Goal: Information Seeking & Learning: Check status

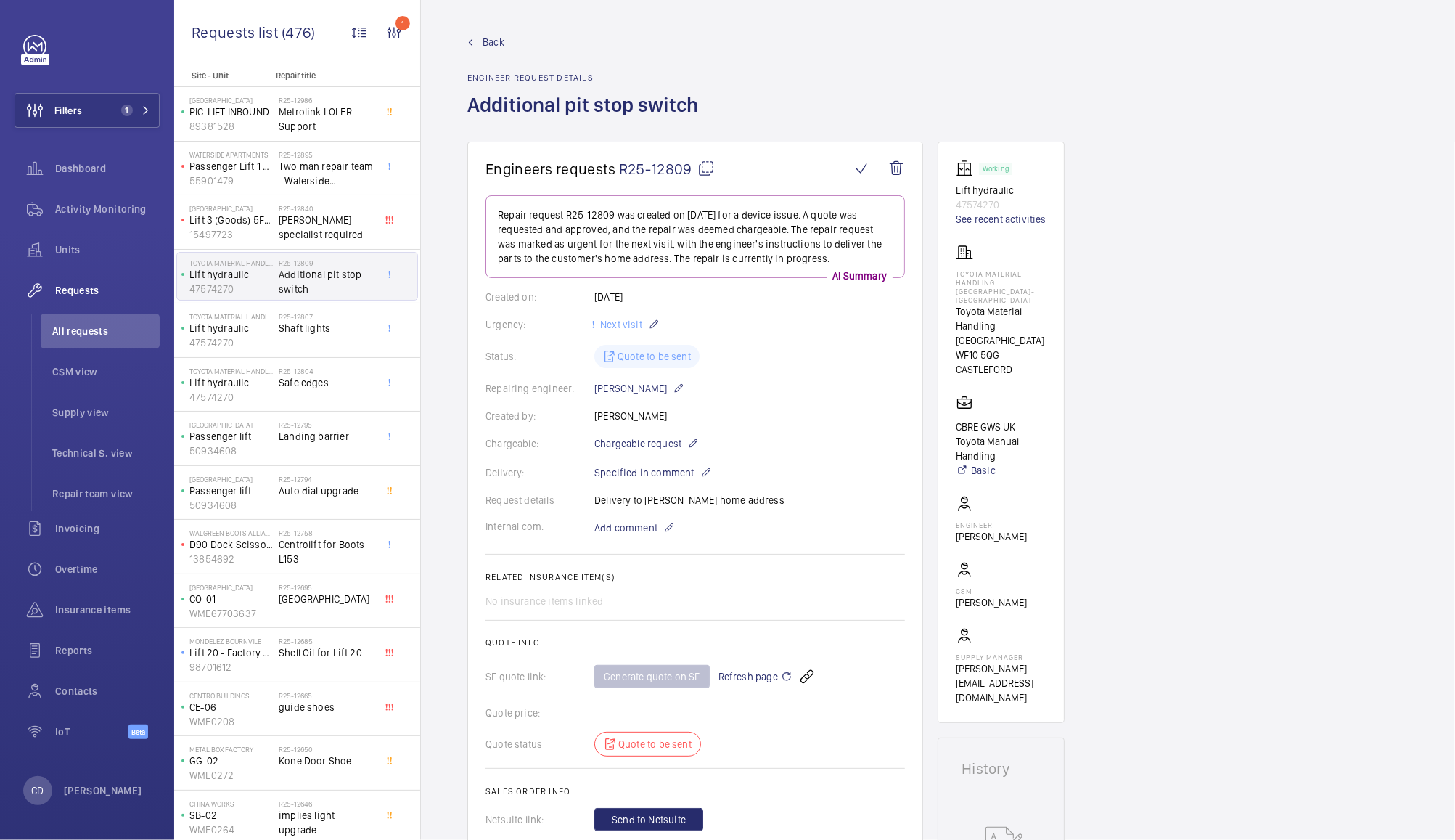
scroll to position [561, 0]
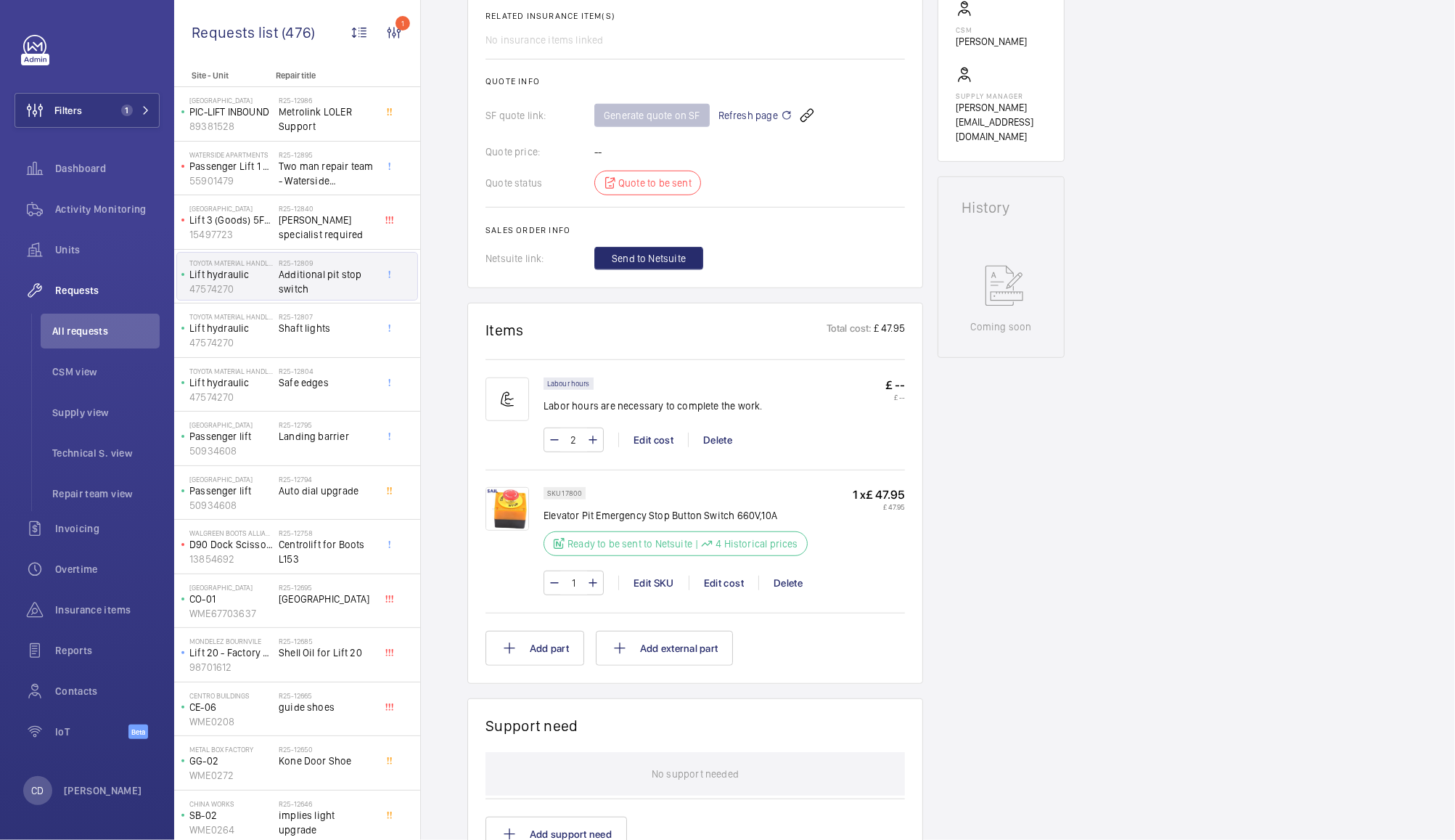
click at [758, 120] on span "Refresh page" at bounding box center [755, 115] width 74 height 17
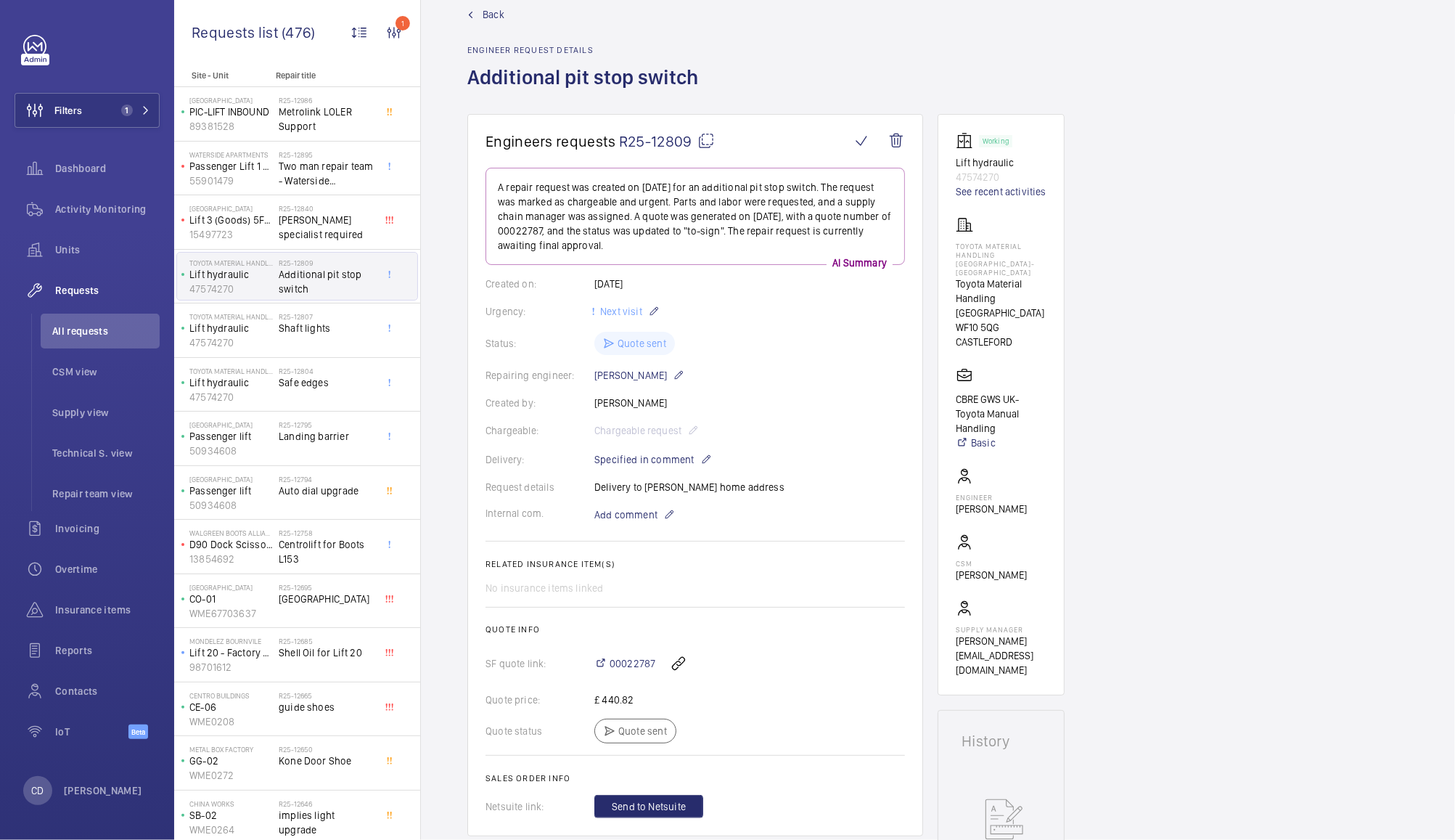
scroll to position [0, 0]
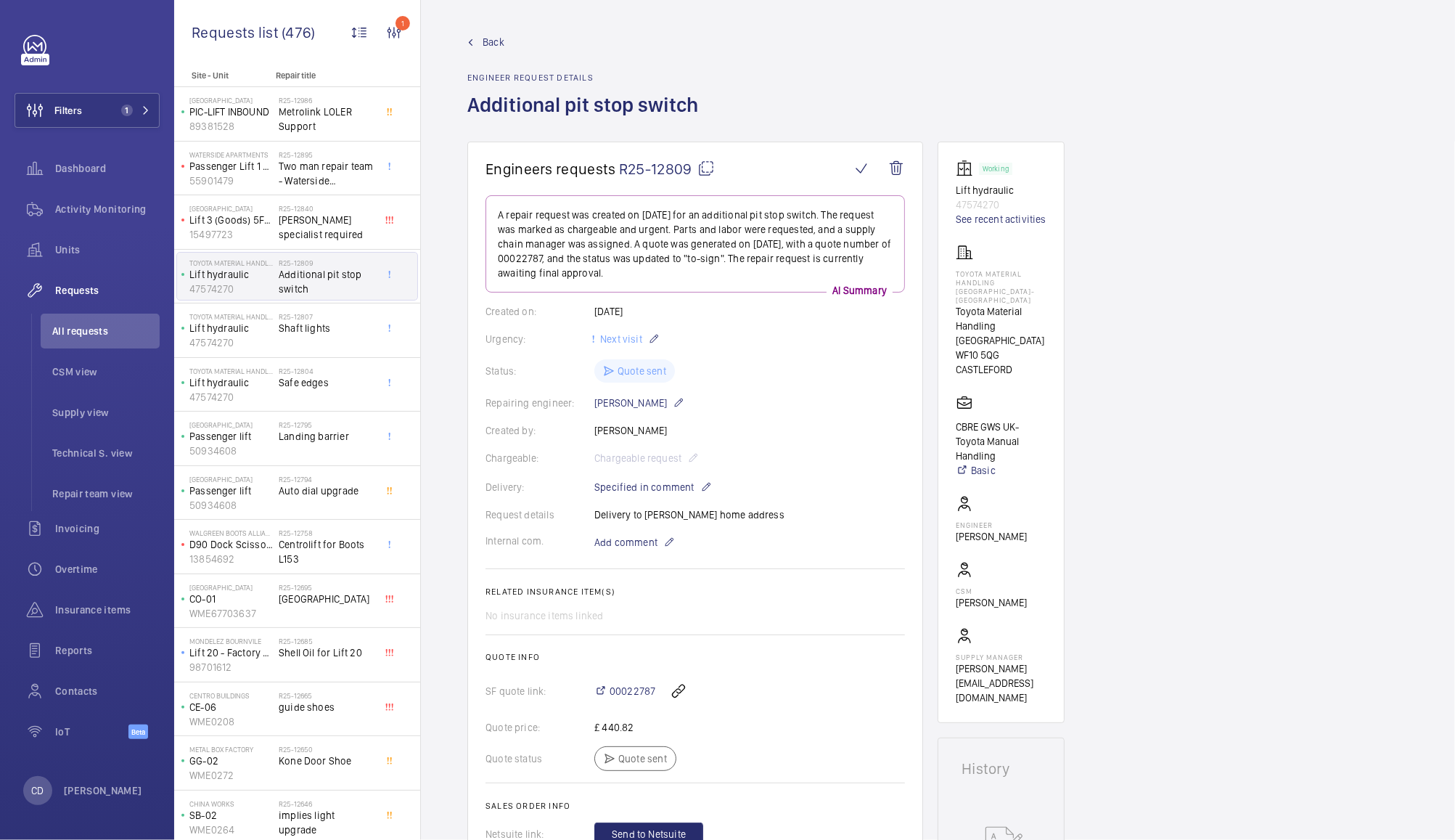
click at [67, 328] on span "All requests" at bounding box center [106, 331] width 107 height 14
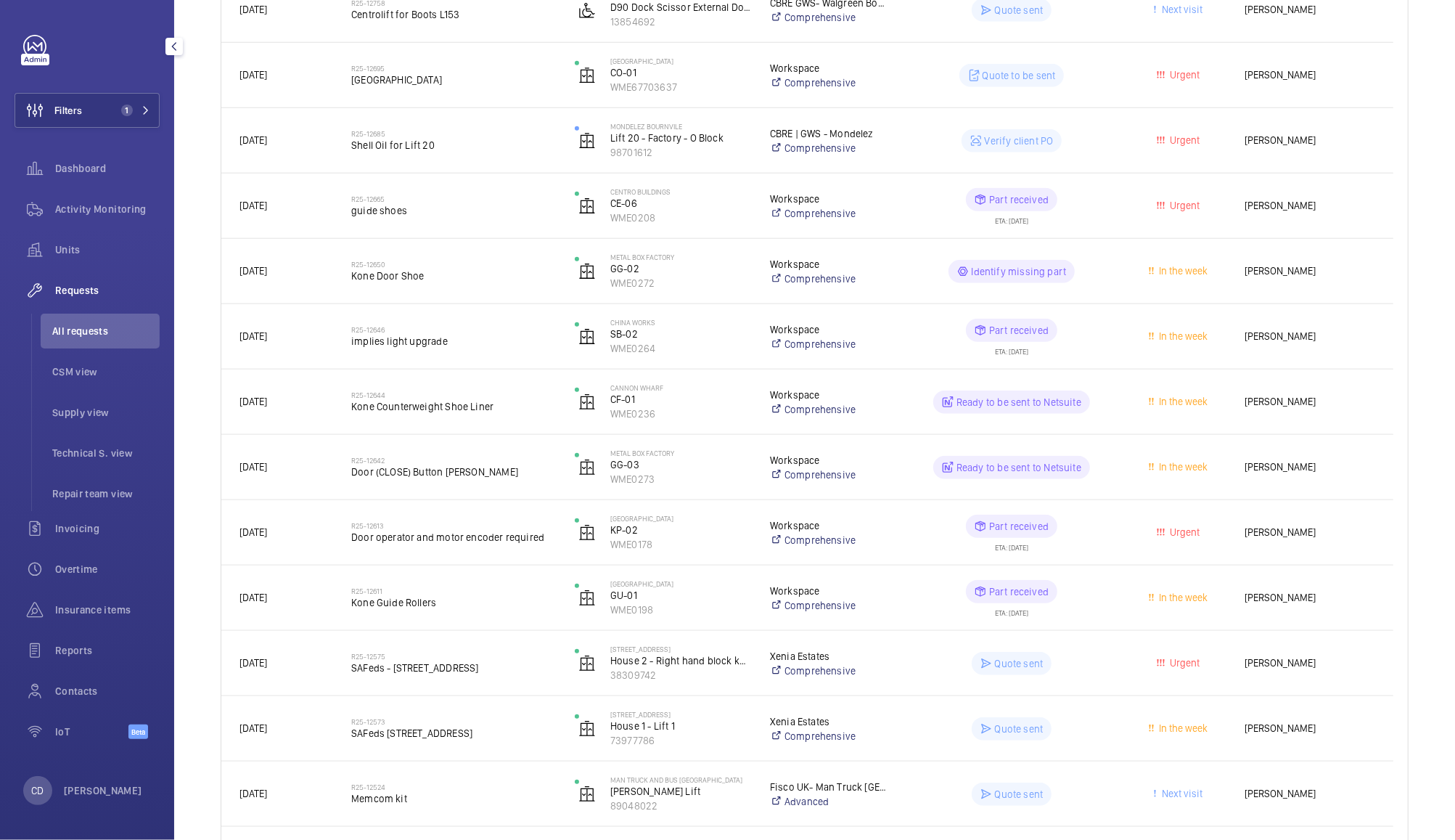
scroll to position [833, 0]
click at [267, 533] on span "[DATE]" at bounding box center [253, 529] width 27 height 11
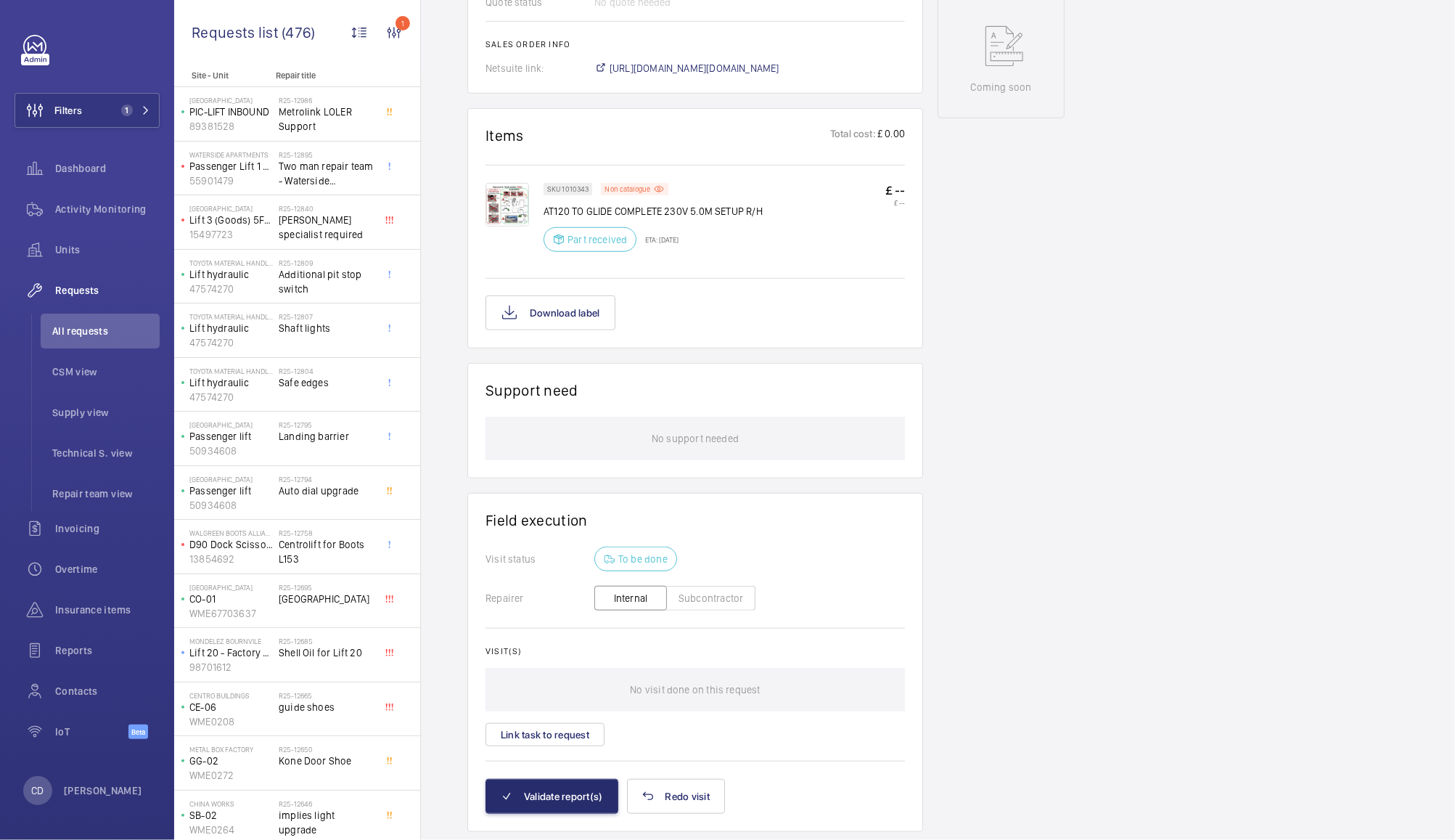
scroll to position [753, 0]
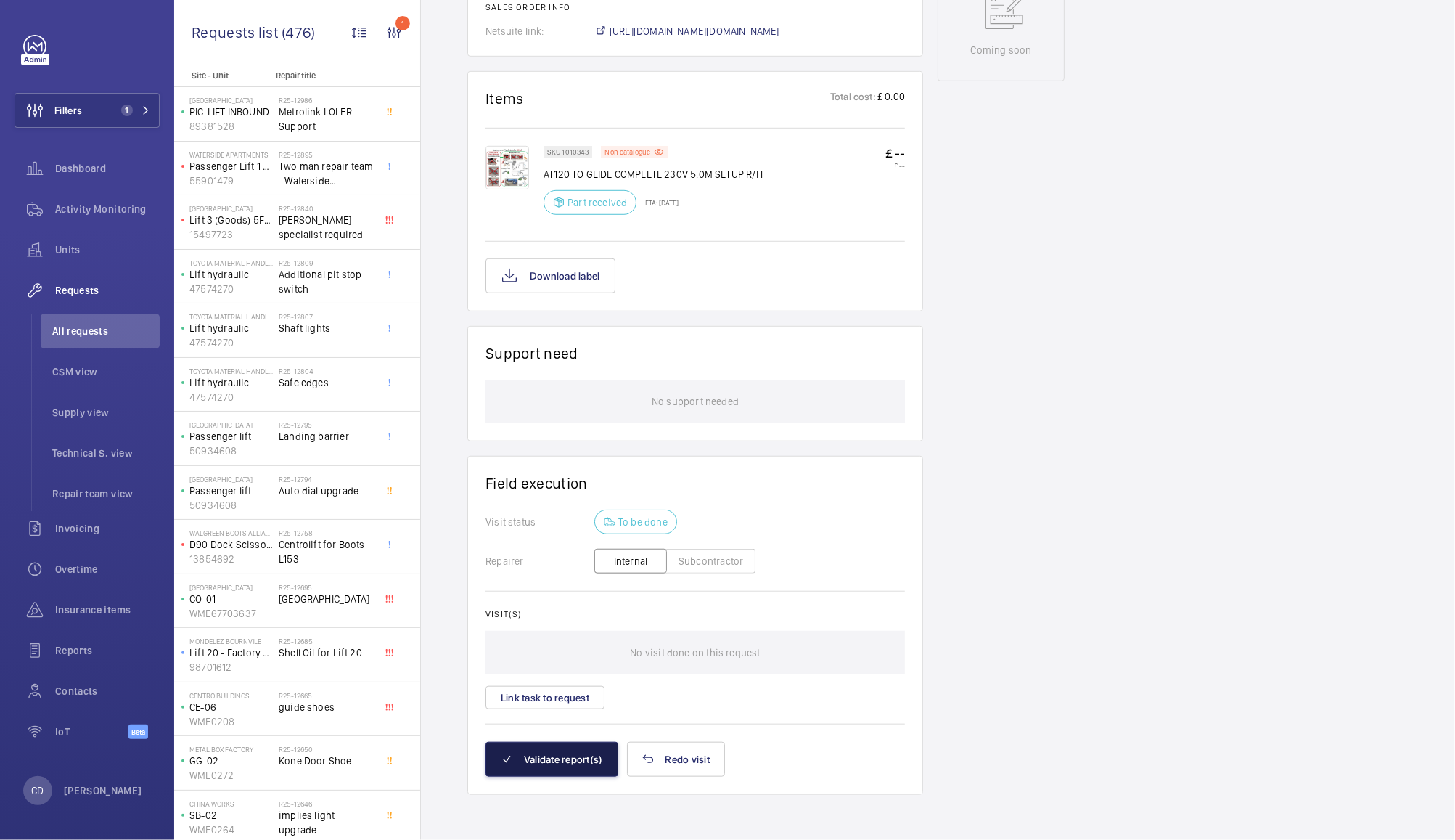
click at [543, 761] on button "Validate report(s)" at bounding box center [552, 759] width 133 height 35
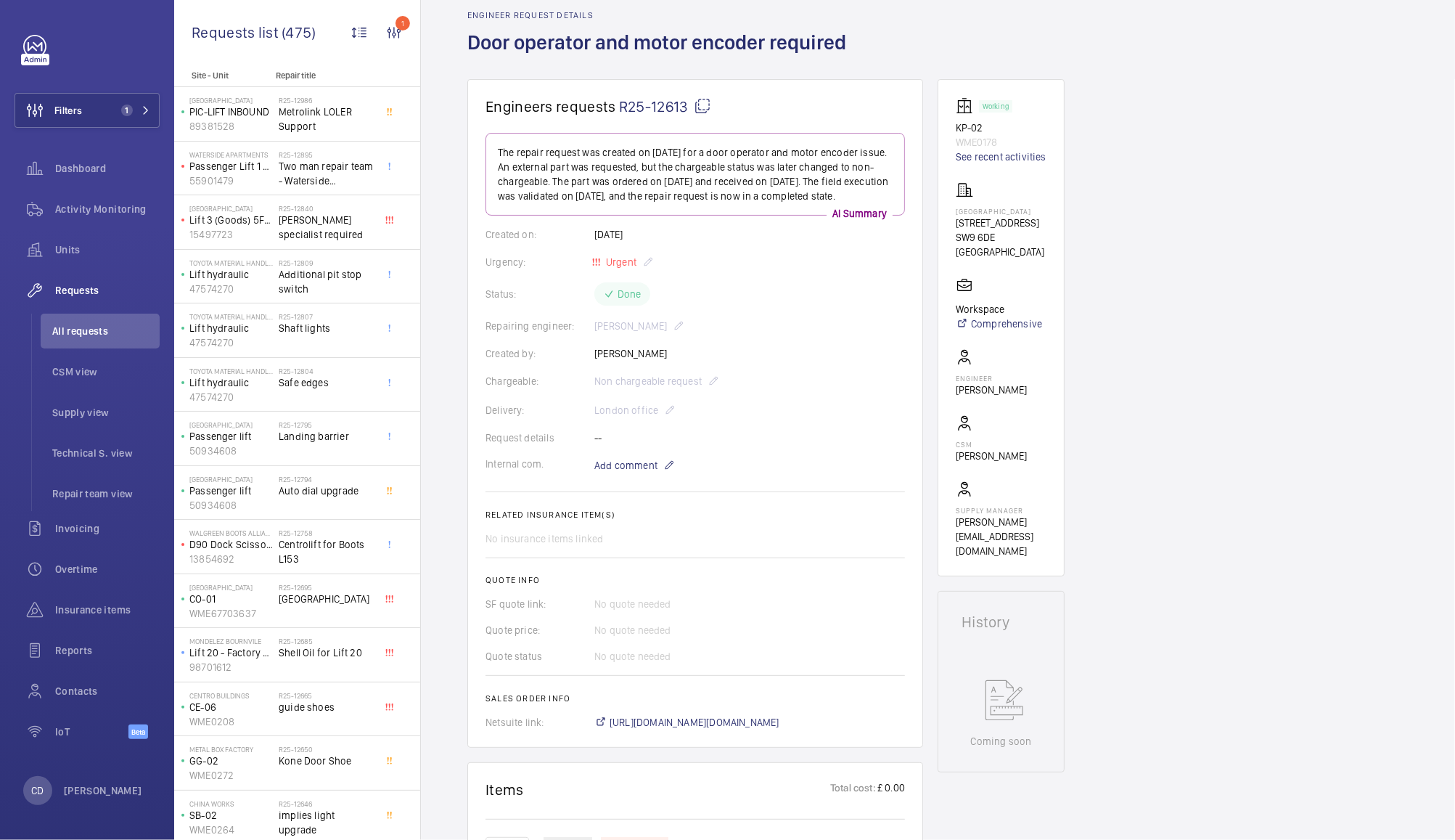
scroll to position [0, 0]
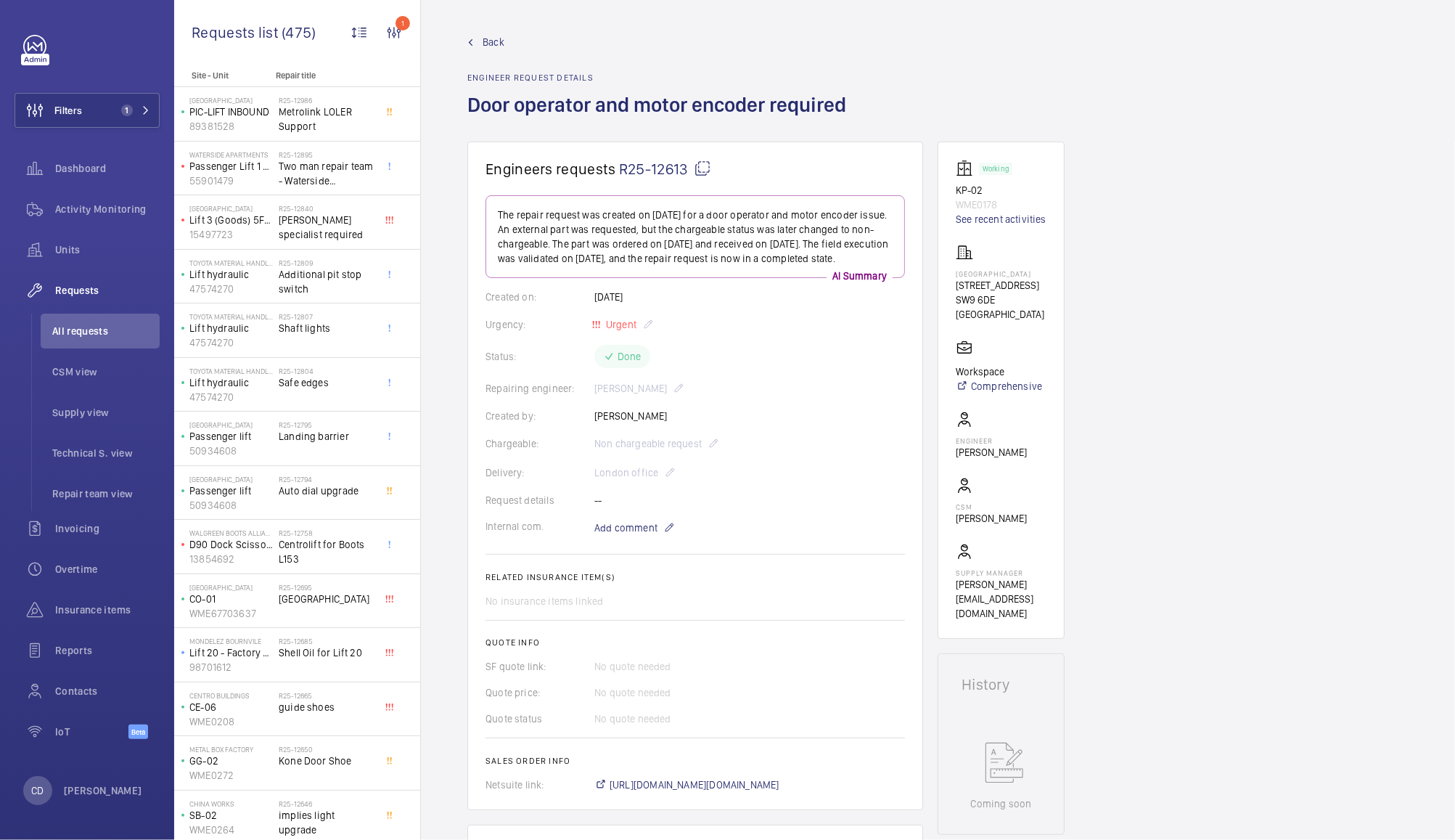
click at [74, 331] on span "All requests" at bounding box center [106, 331] width 107 height 14
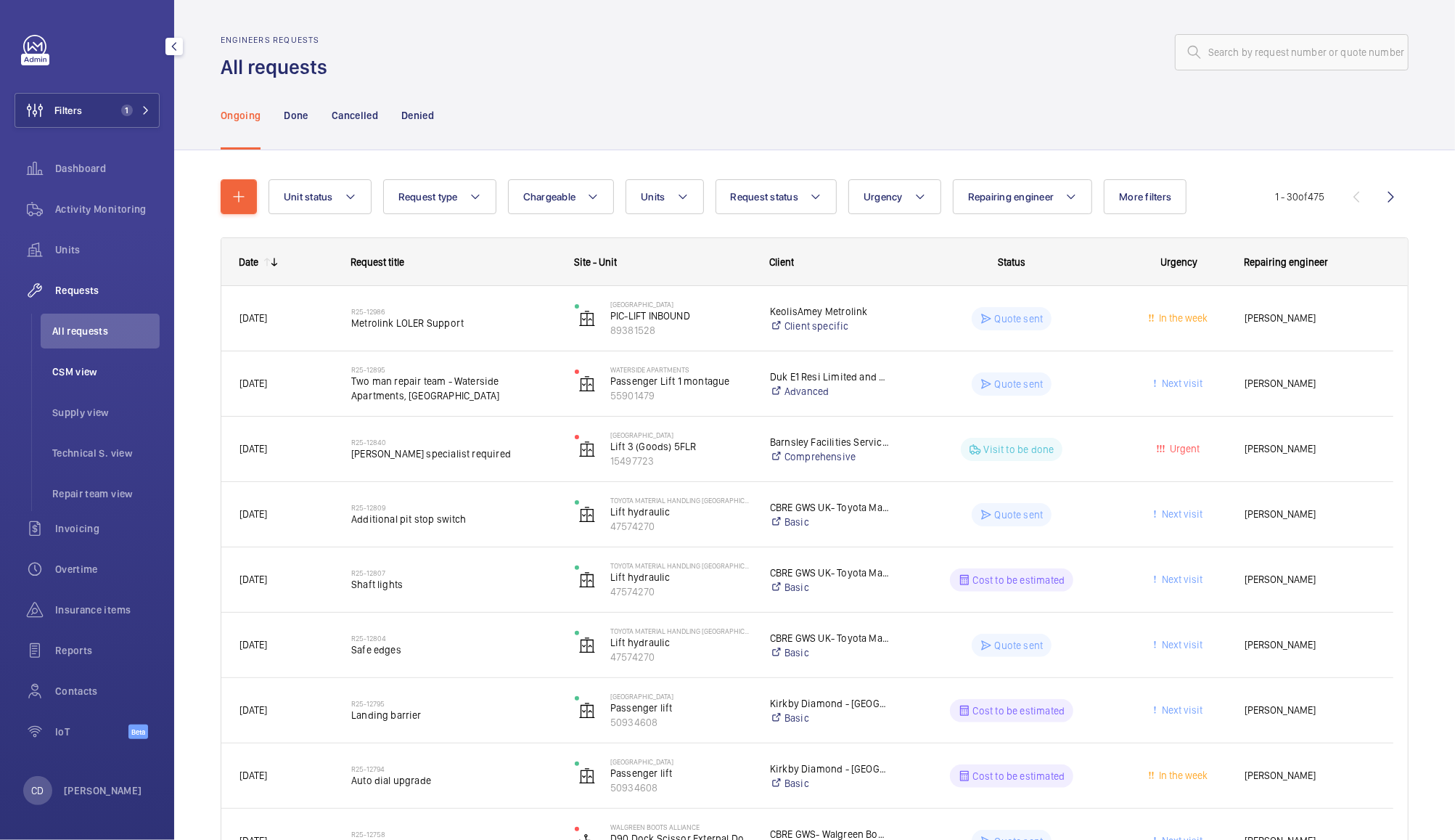
click at [80, 374] on span "CSM view" at bounding box center [106, 371] width 107 height 14
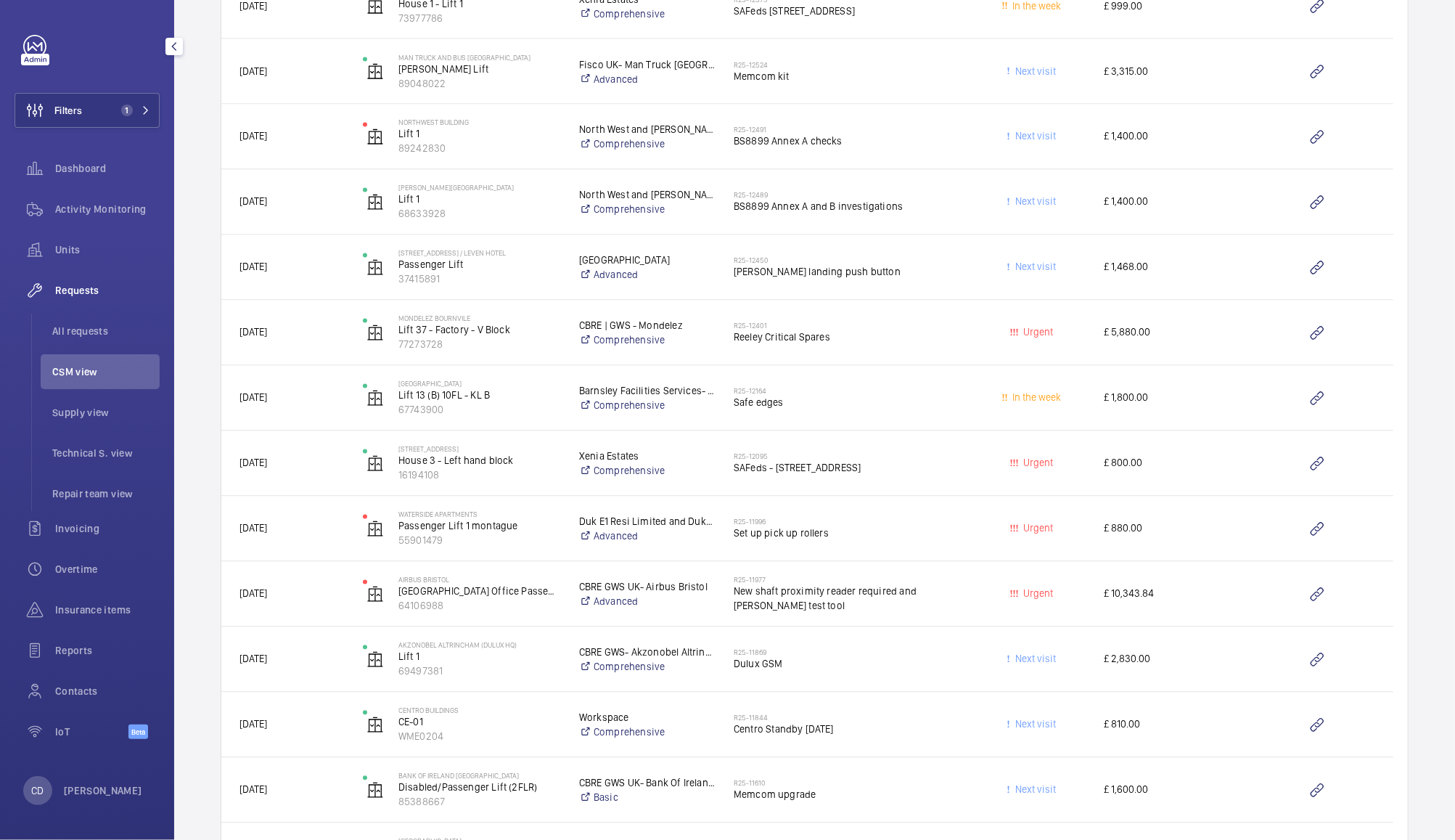
scroll to position [2119, 0]
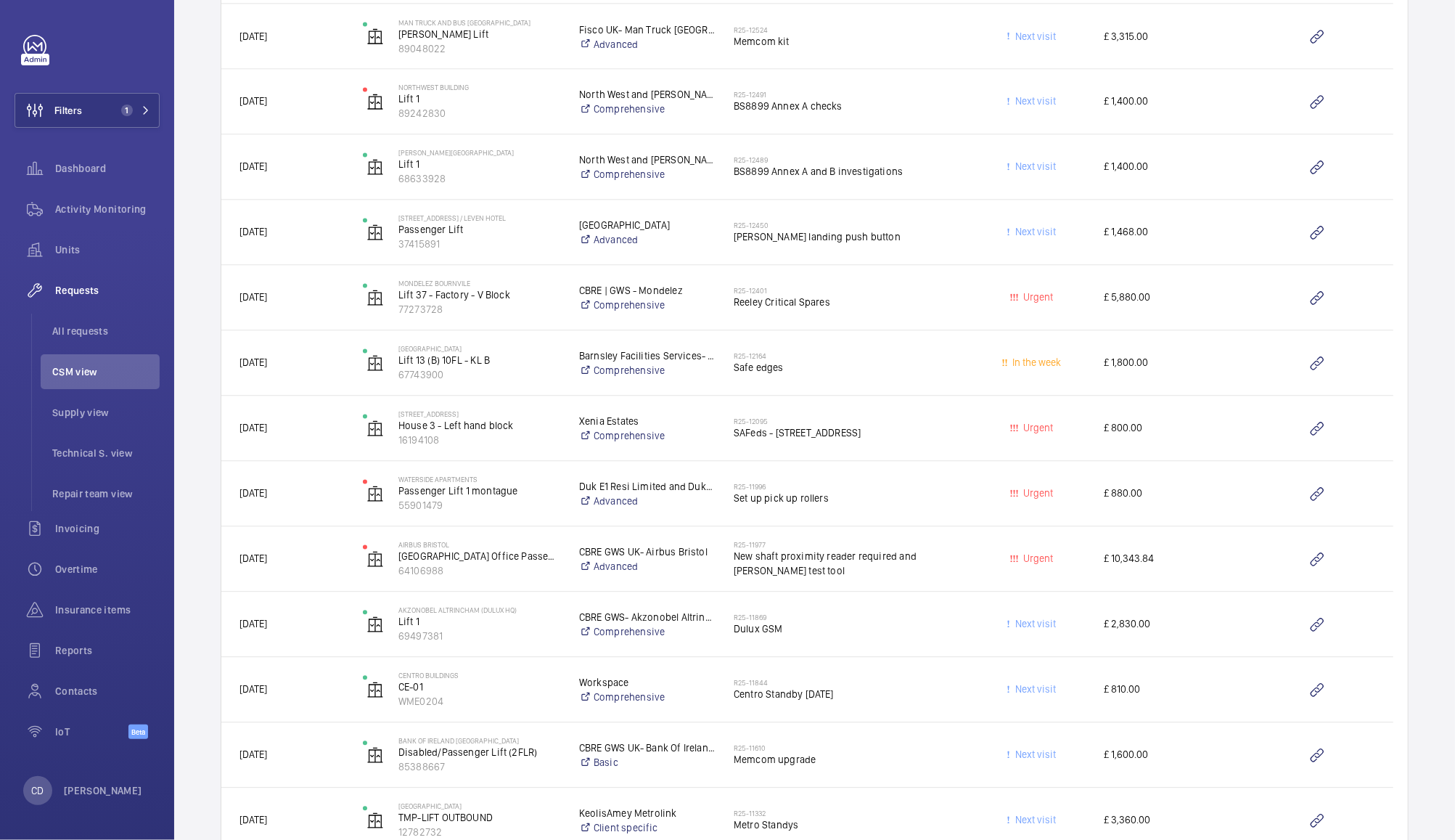
click at [862, 233] on span "[PERSON_NAME] landing push button" at bounding box center [848, 237] width 228 height 14
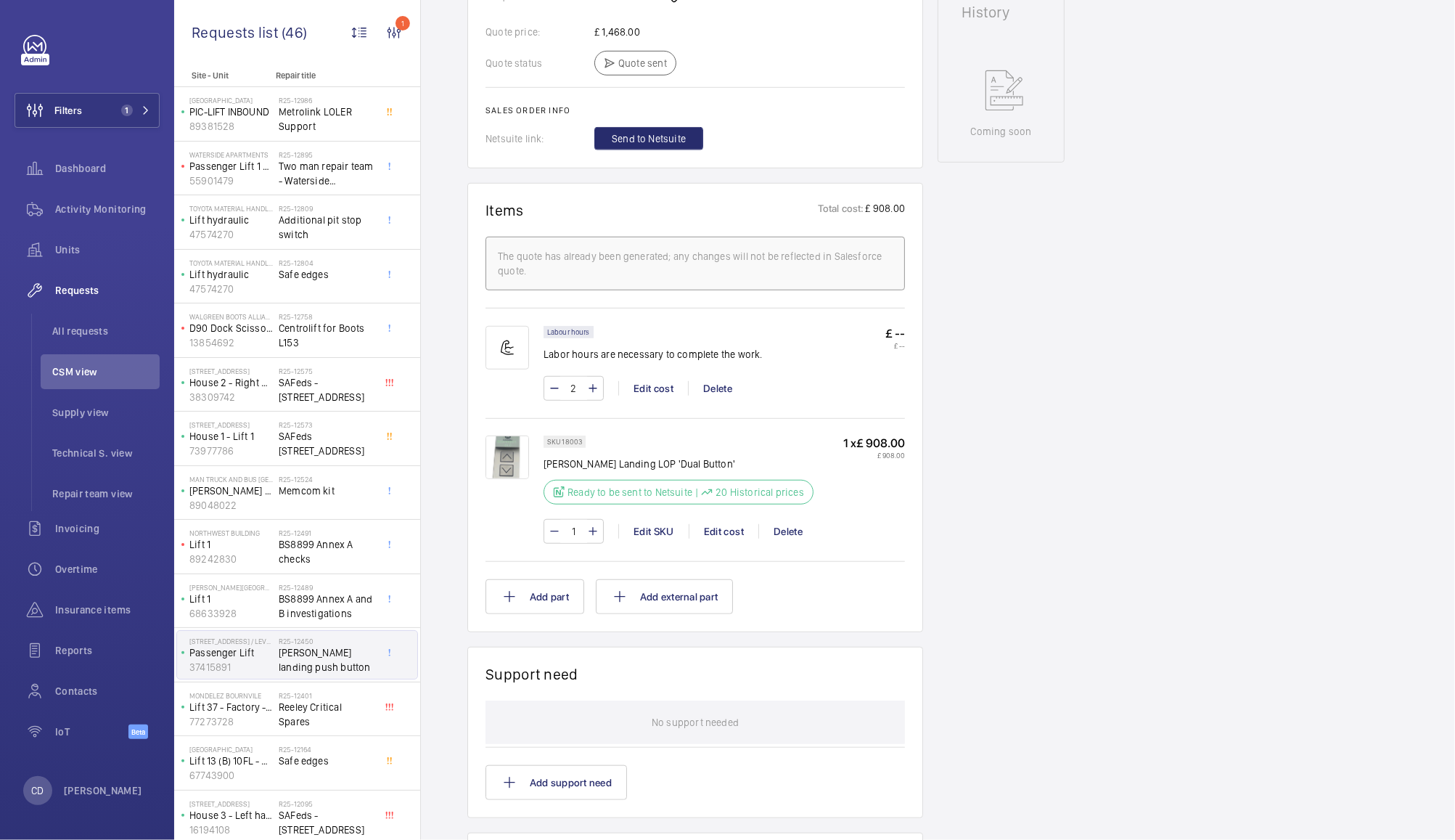
scroll to position [689, 0]
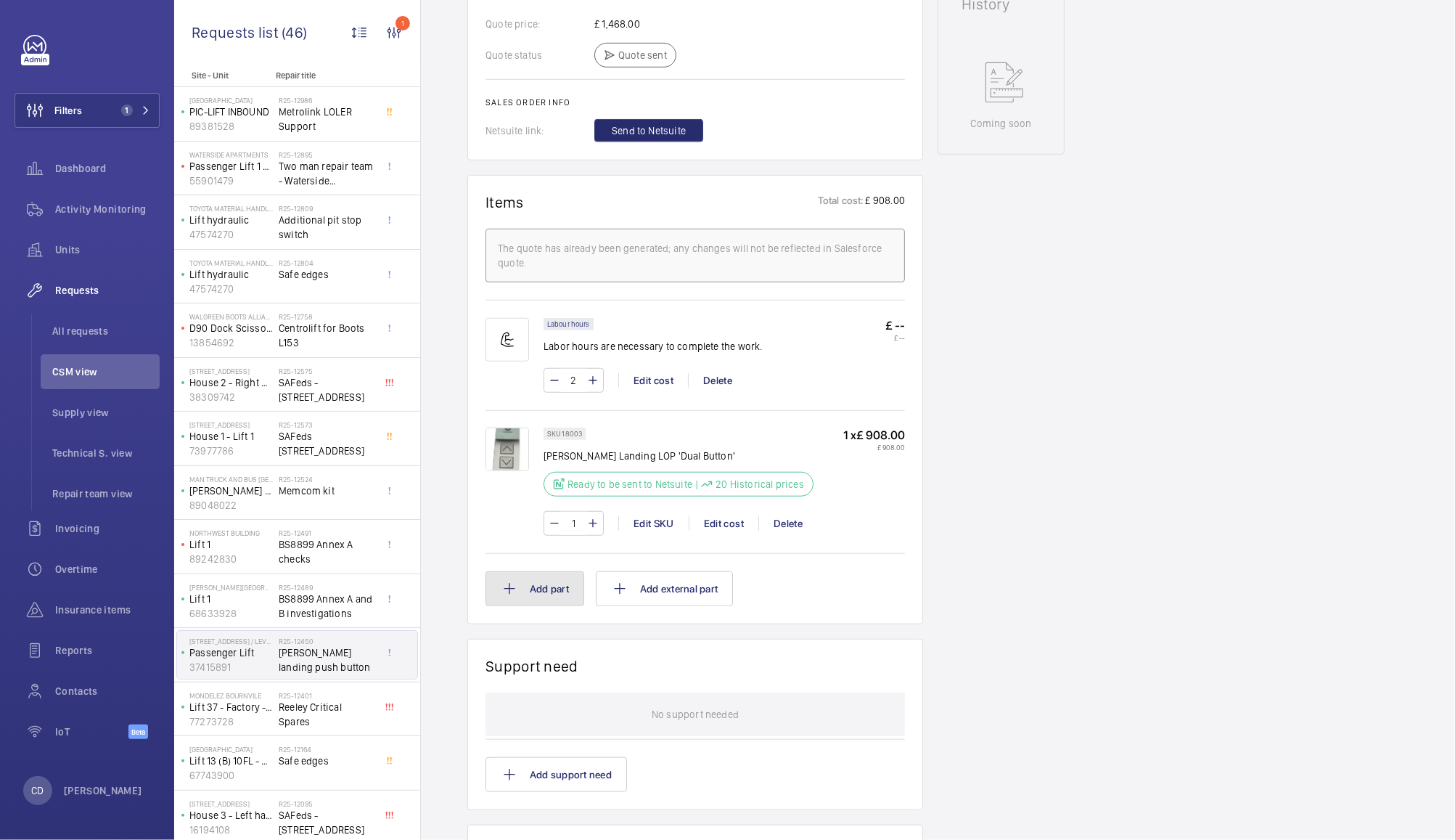
click at [542, 583] on button "Add part" at bounding box center [535, 588] width 99 height 35
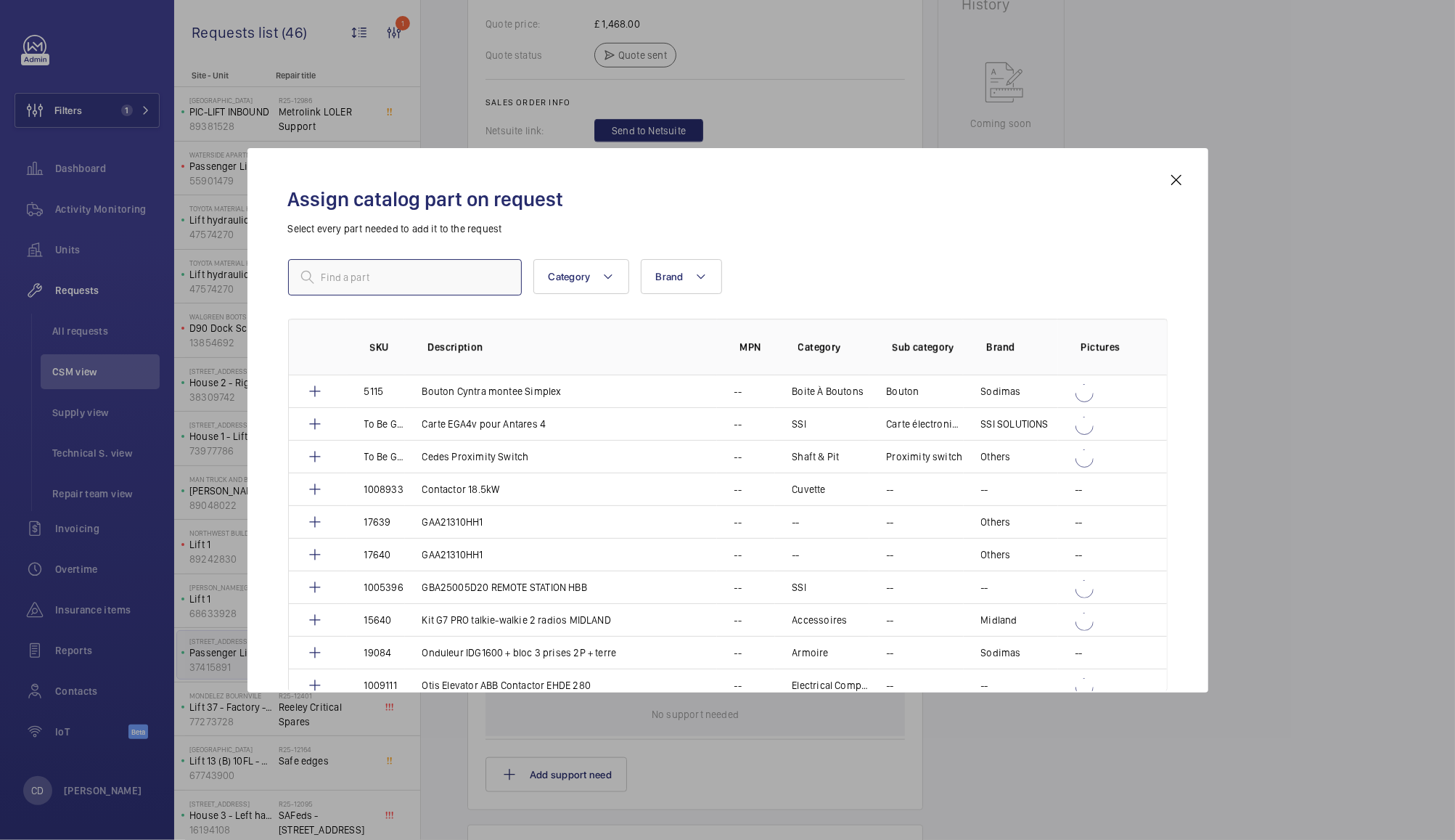
click at [426, 277] on input "text" at bounding box center [404, 277] width 233 height 36
type input "s"
click at [1178, 176] on mat-icon at bounding box center [1176, 179] width 17 height 17
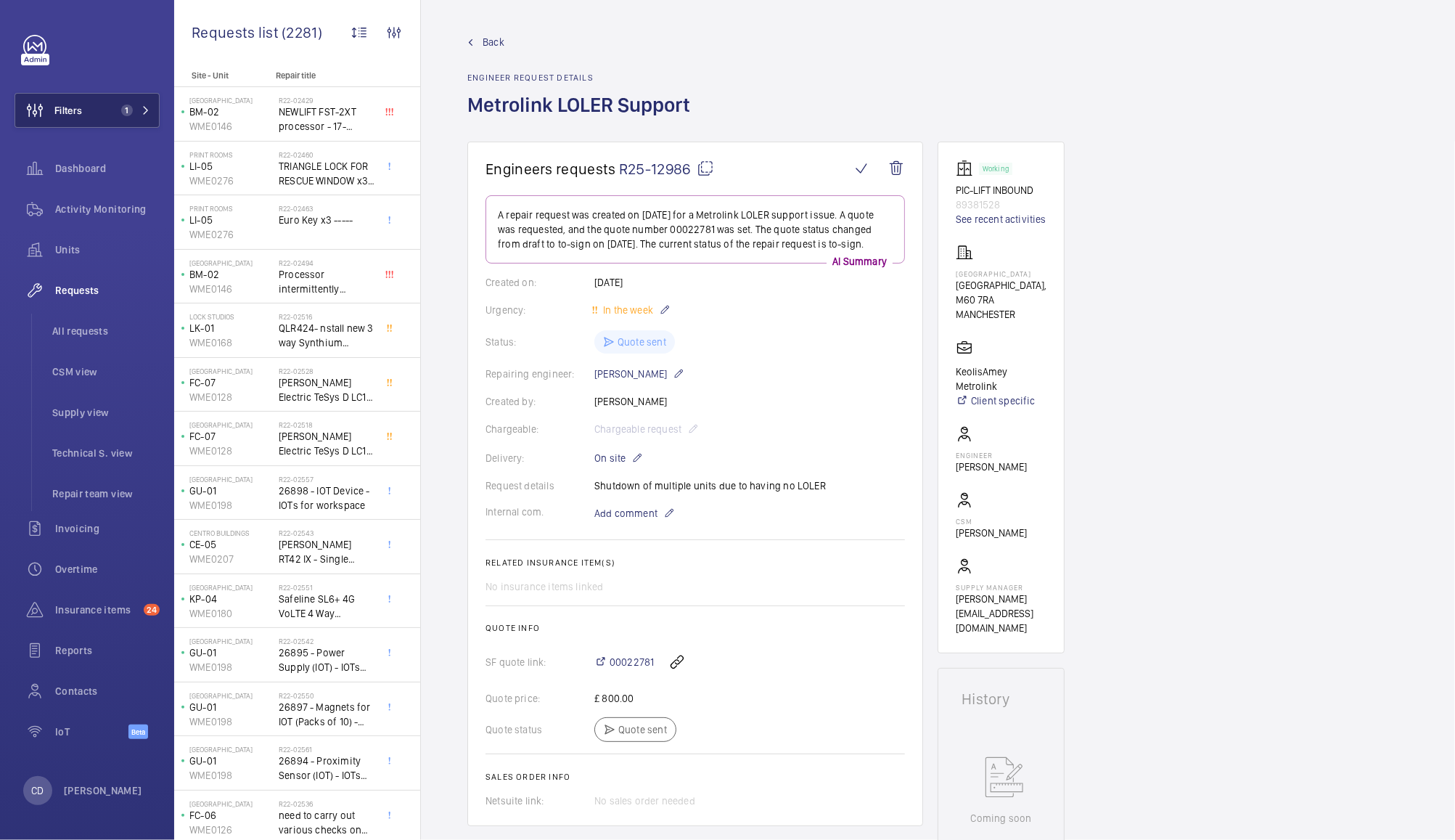
click at [110, 120] on button "Filters 1" at bounding box center [87, 110] width 145 height 35
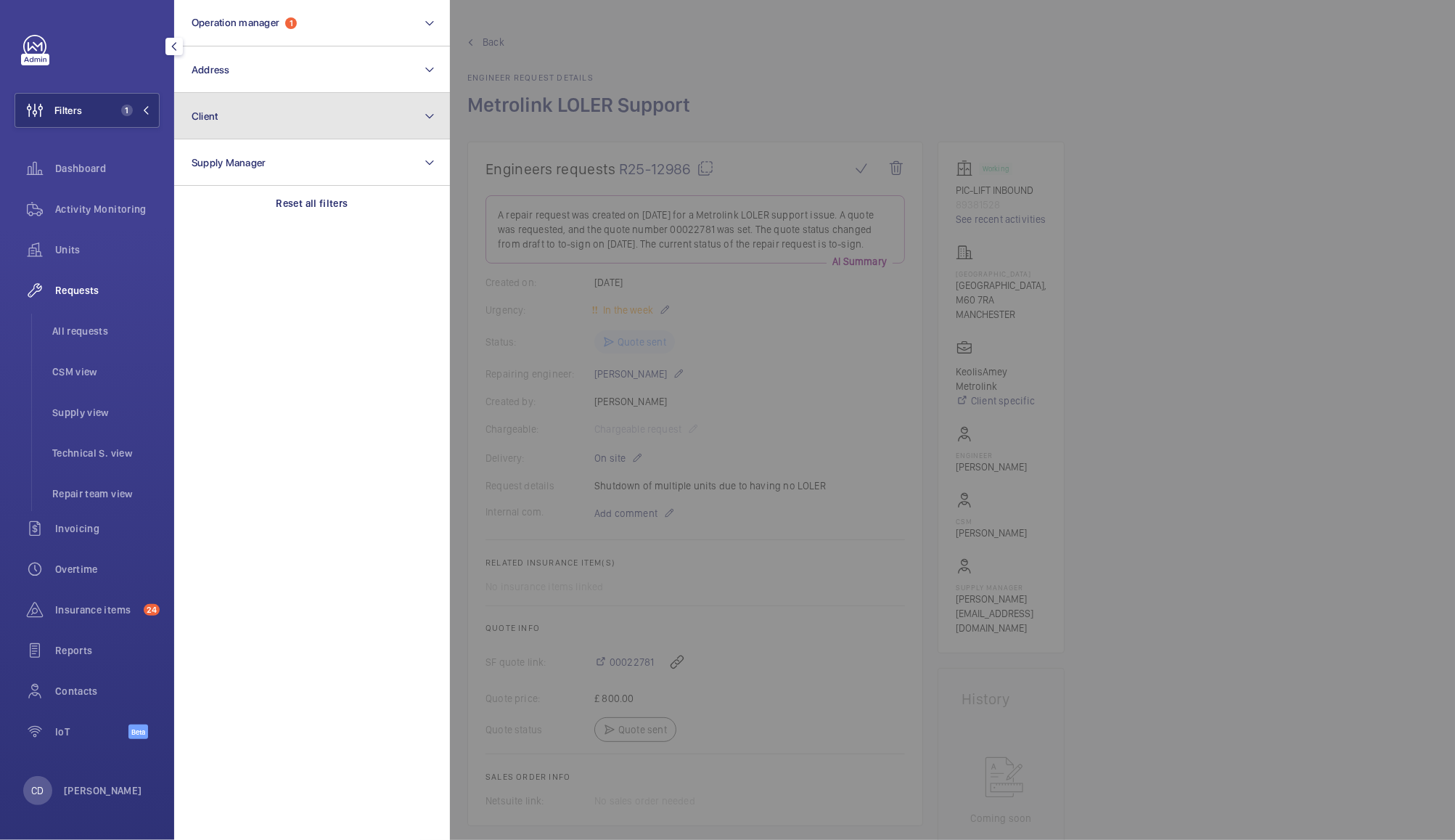
click at [324, 122] on button "Client" at bounding box center [312, 116] width 276 height 46
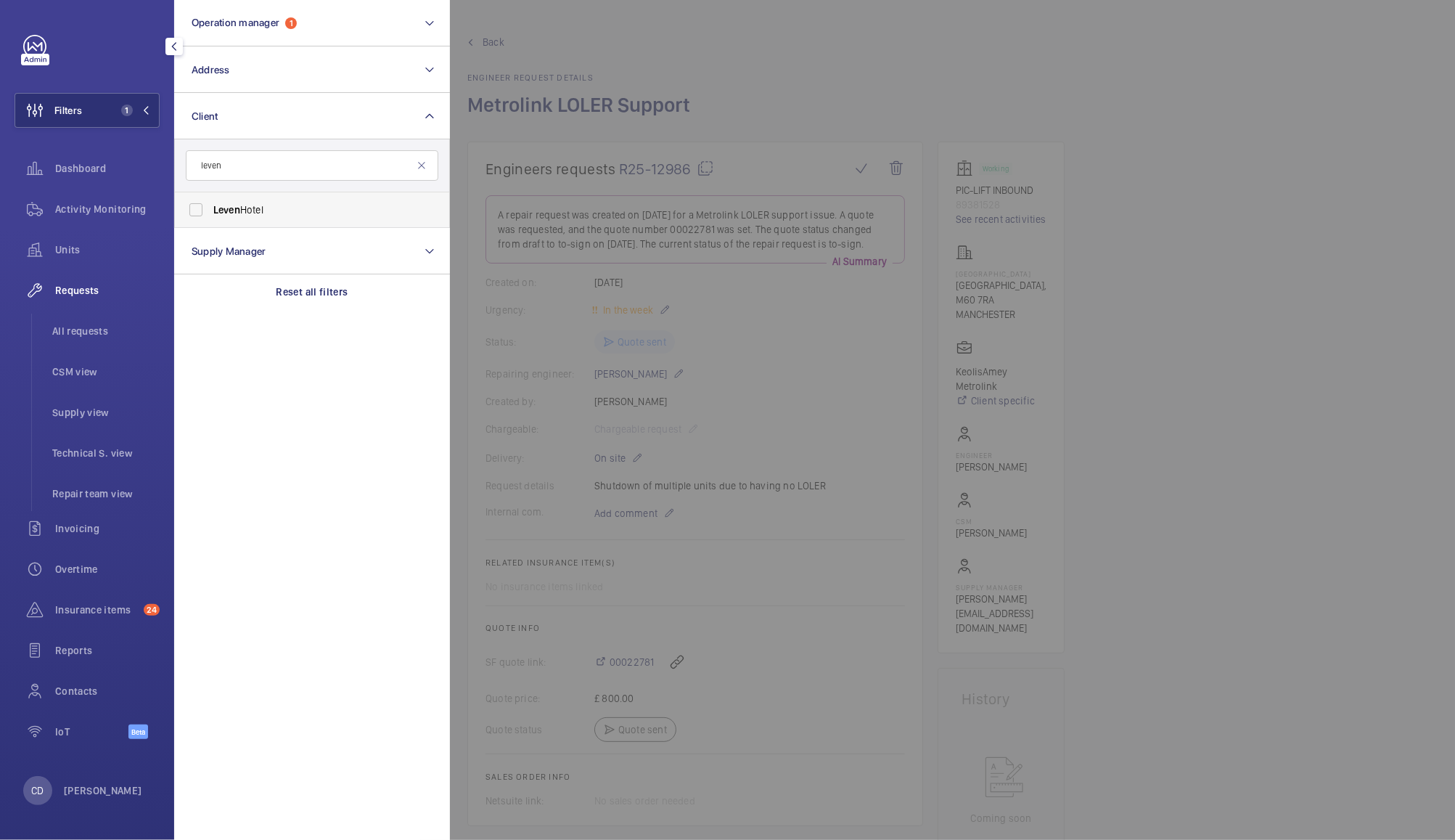
type input "leven"
click at [302, 212] on span "[GEOGRAPHIC_DATA]" at bounding box center [313, 209] width 200 height 14
click at [211, 212] on input "[GEOGRAPHIC_DATA]" at bounding box center [196, 210] width 29 height 29
checkbox input "true"
click at [686, 46] on div at bounding box center [1178, 420] width 1455 height 840
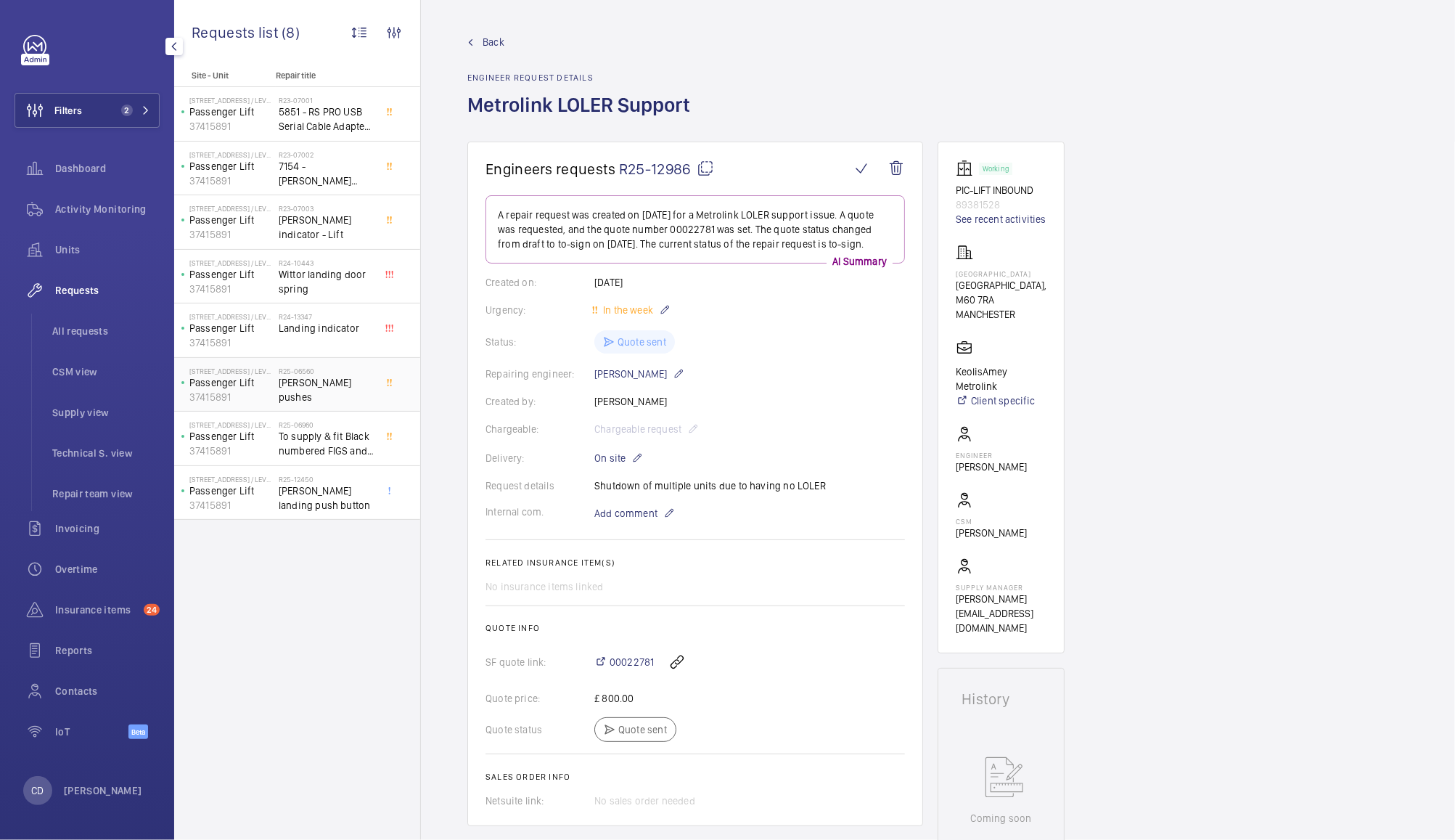
click at [325, 383] on span "[PERSON_NAME] pushes" at bounding box center [327, 390] width 96 height 29
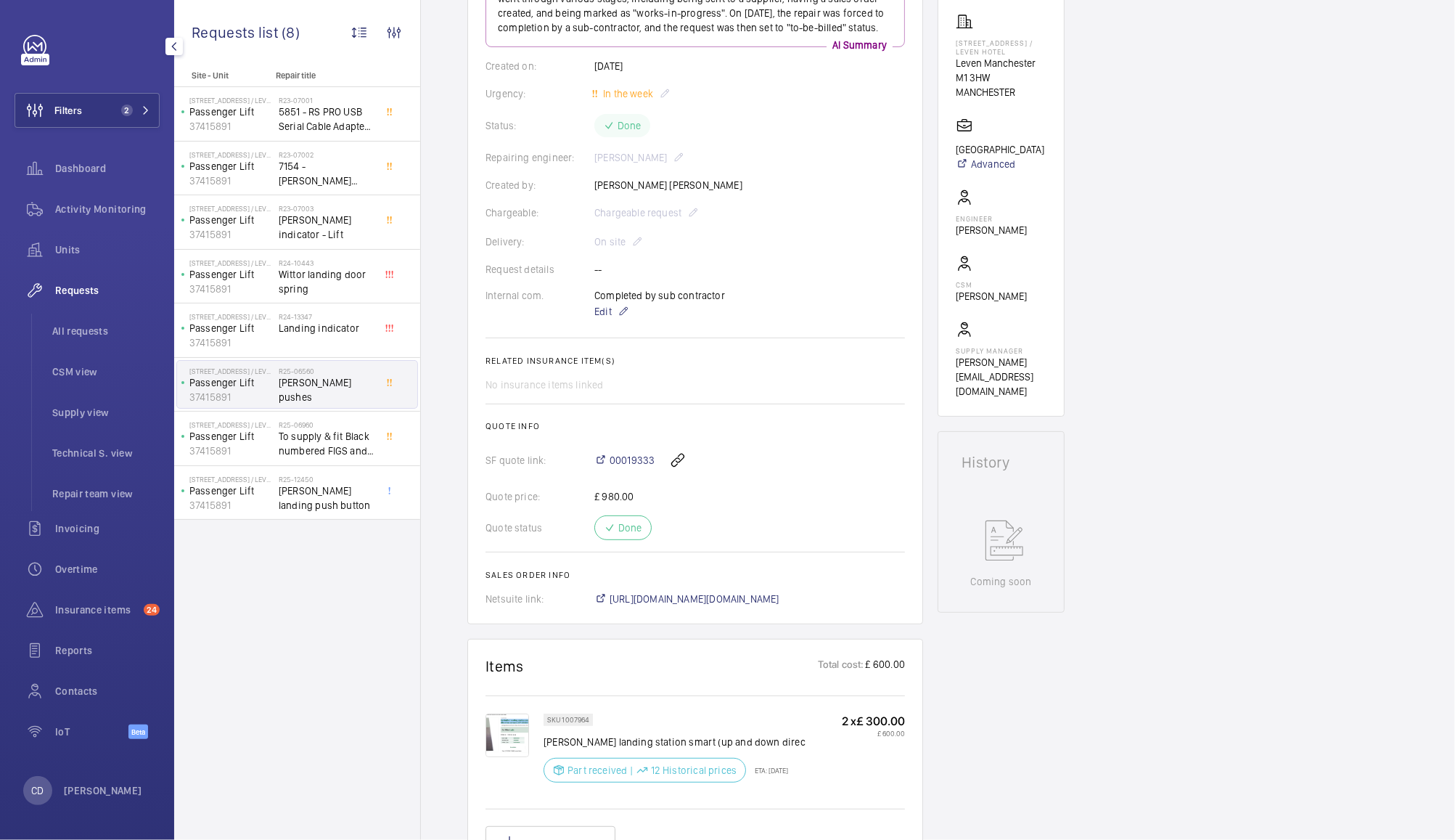
scroll to position [233, 0]
click at [317, 504] on span "[PERSON_NAME] landing push button" at bounding box center [327, 498] width 96 height 29
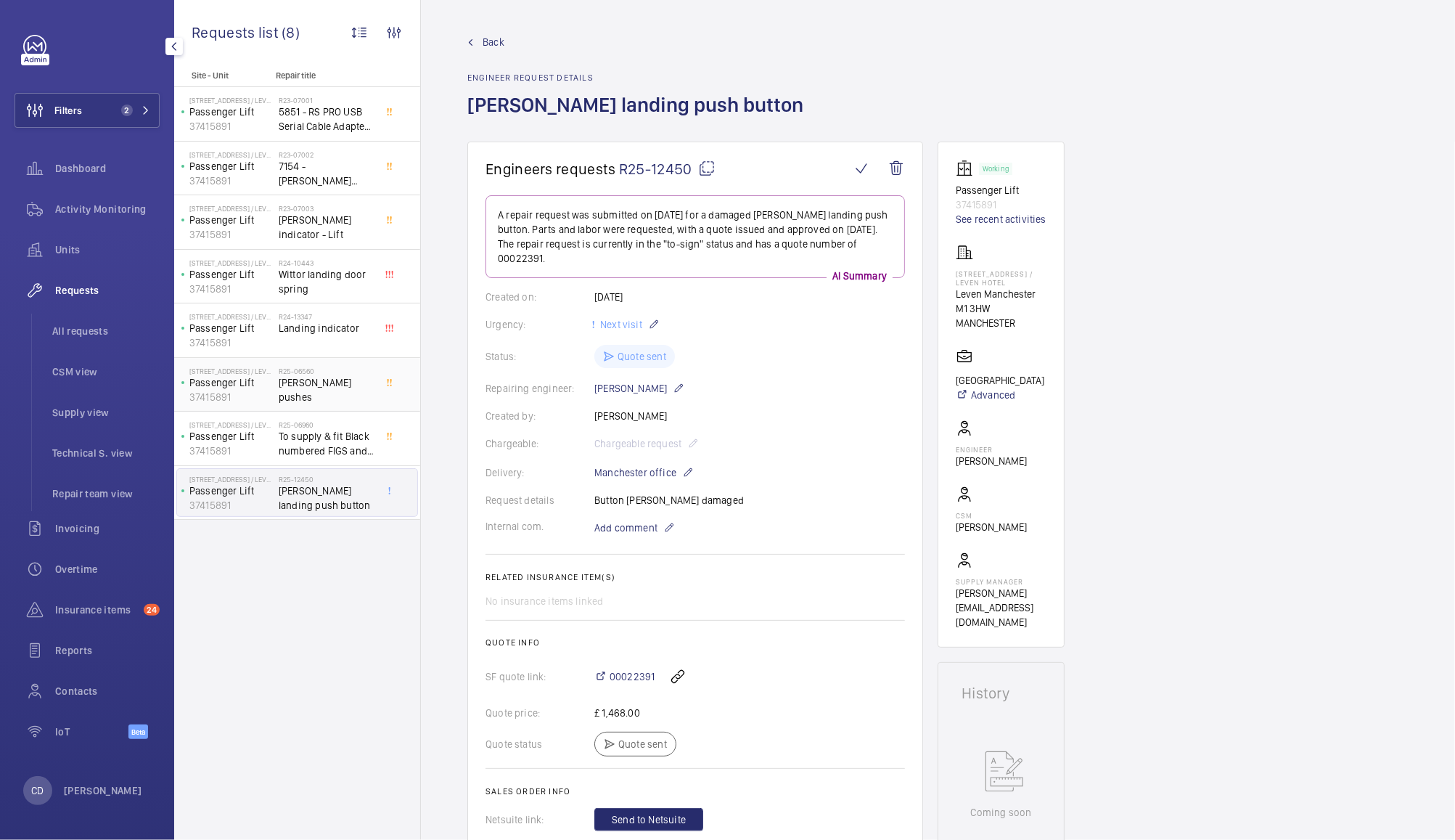
click at [329, 392] on div "R25-06560 [PERSON_NAME] pushes" at bounding box center [327, 387] width 96 height 42
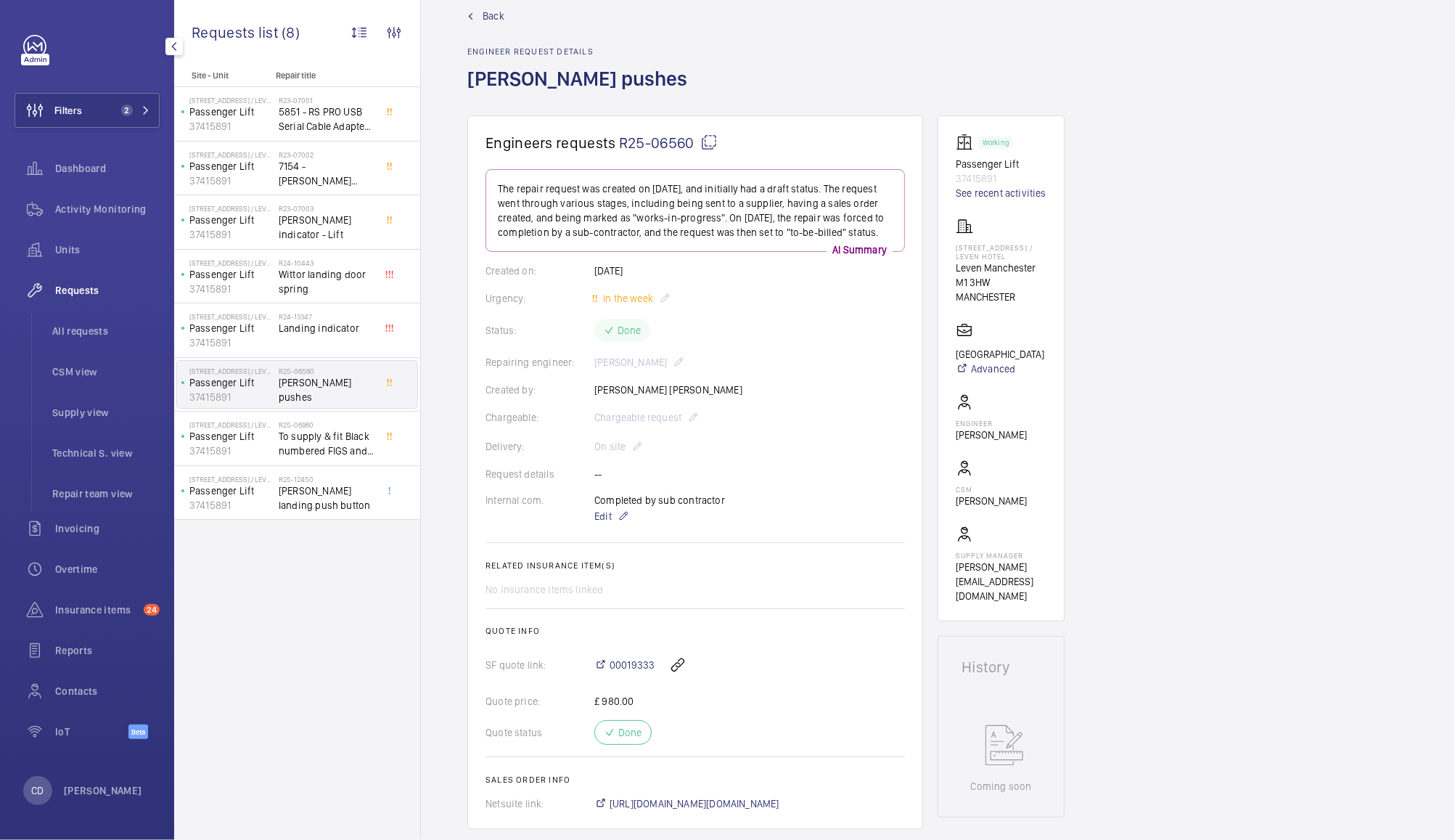
scroll to position [24, 0]
click at [334, 441] on span "To supply & fit Black numbered FIGS and latest software upgrade" at bounding box center [327, 443] width 96 height 29
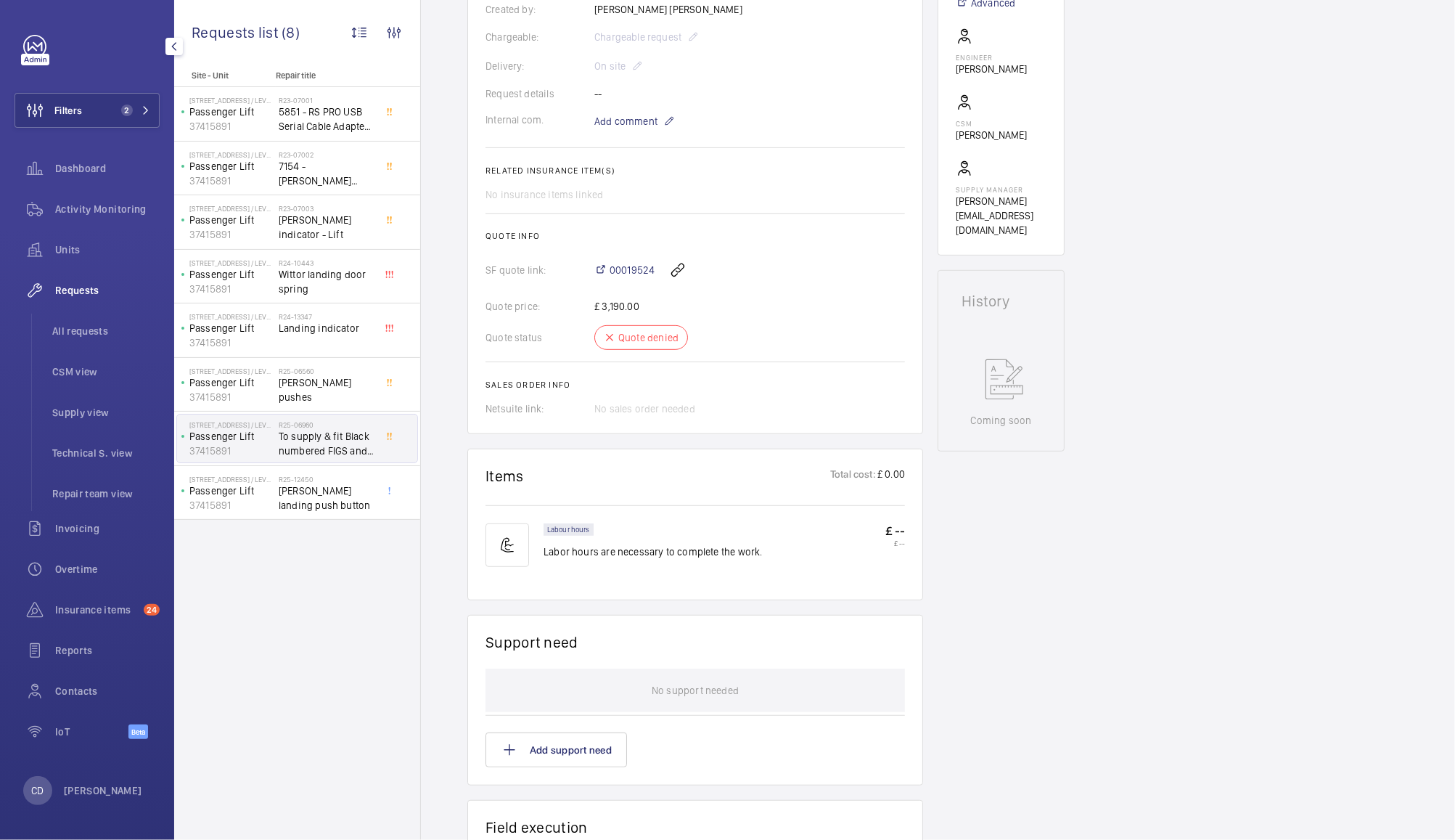
scroll to position [418, 0]
click at [626, 278] on span "00019524" at bounding box center [632, 271] width 45 height 14
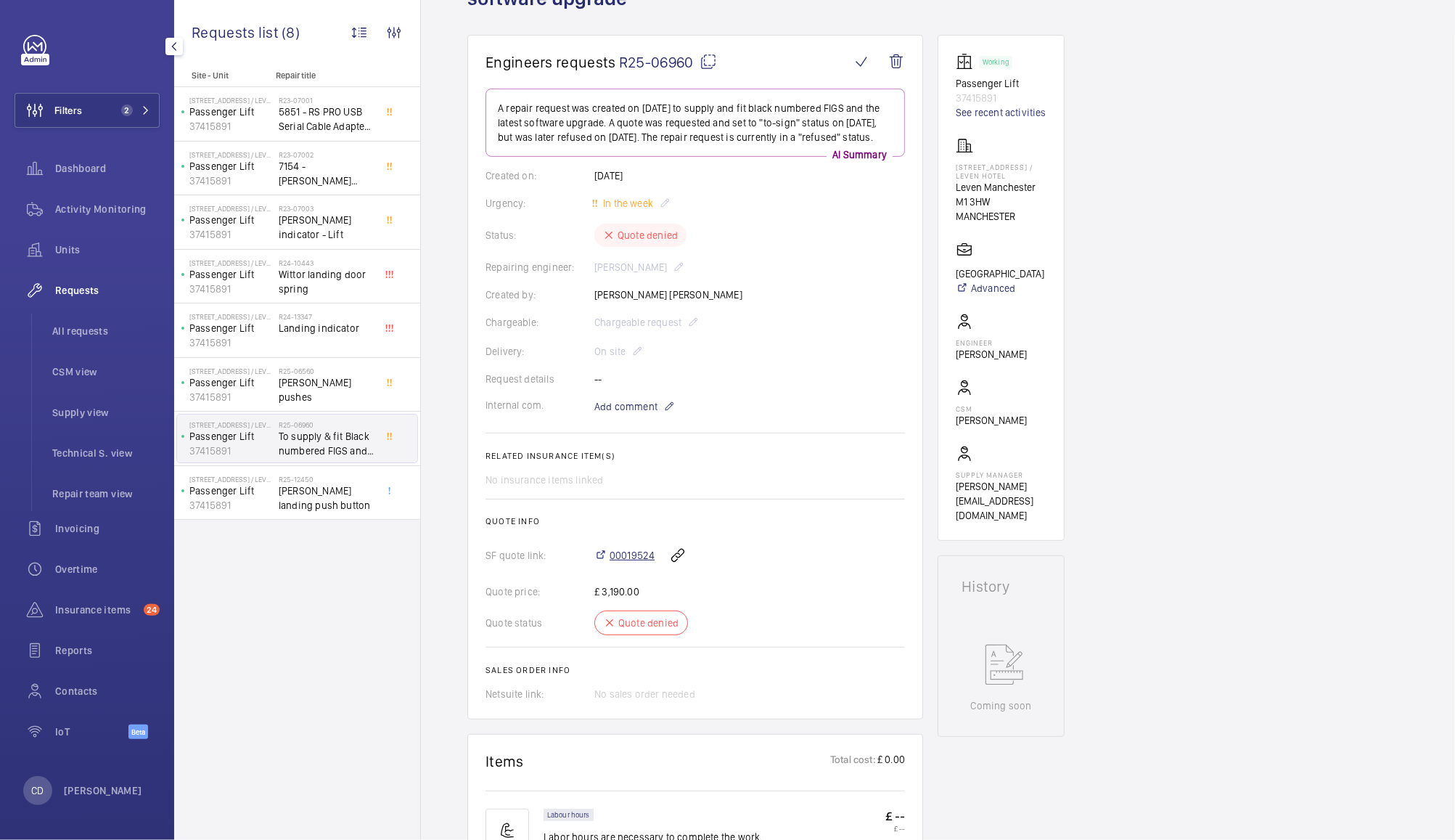
scroll to position [0, 0]
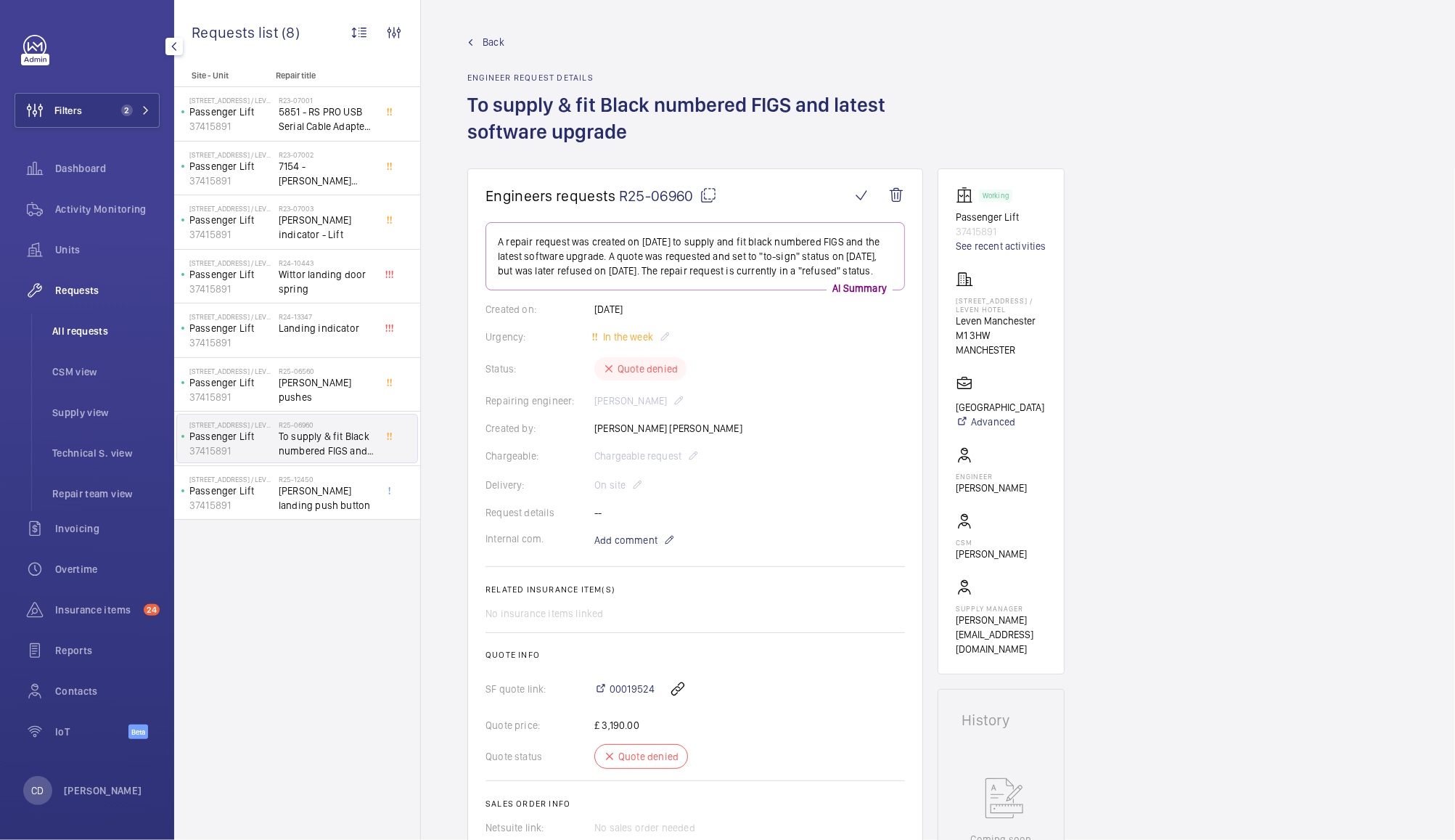
click at [81, 333] on span "All requests" at bounding box center [106, 331] width 107 height 14
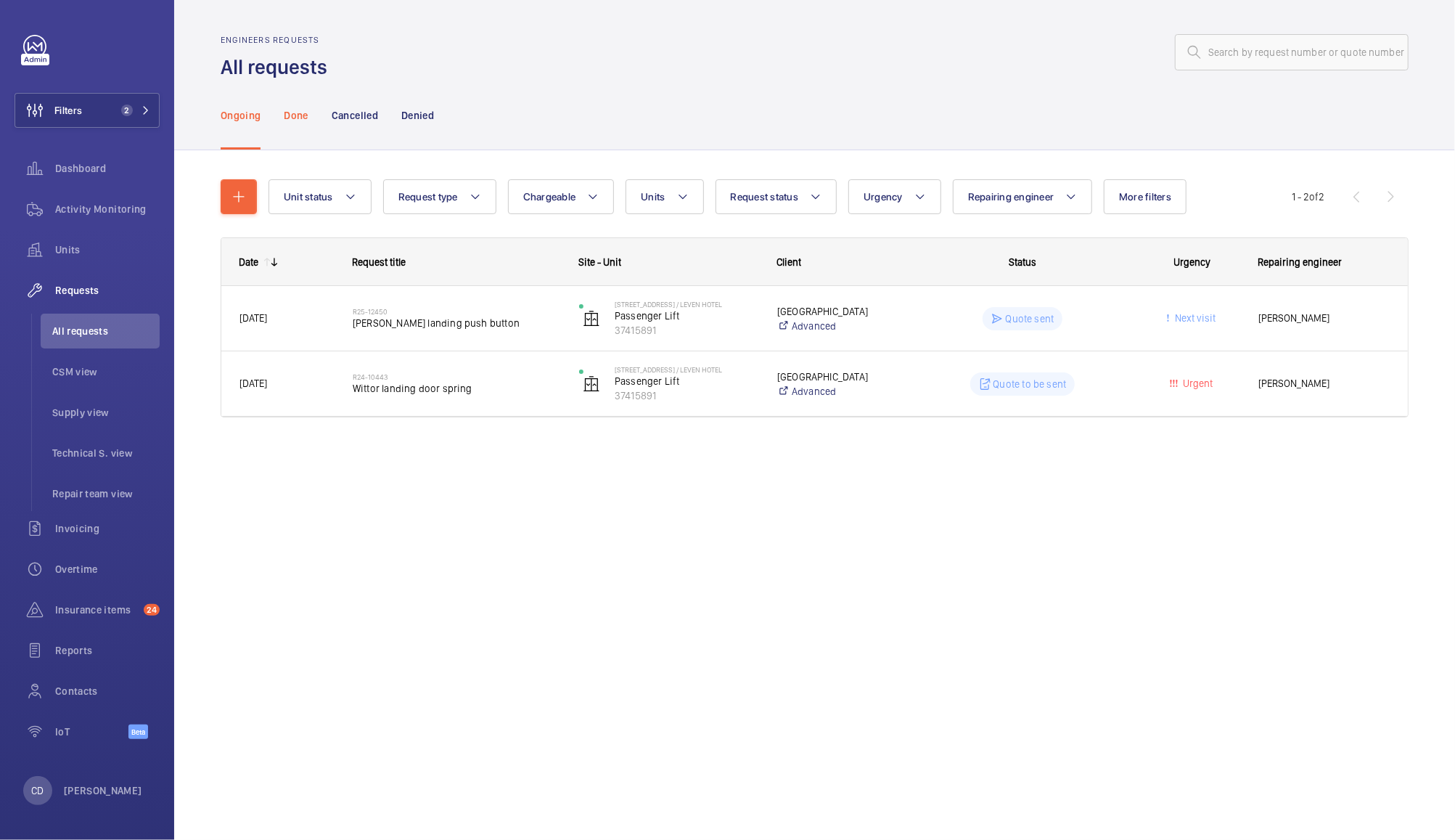
click at [302, 117] on p "Done" at bounding box center [296, 115] width 24 height 14
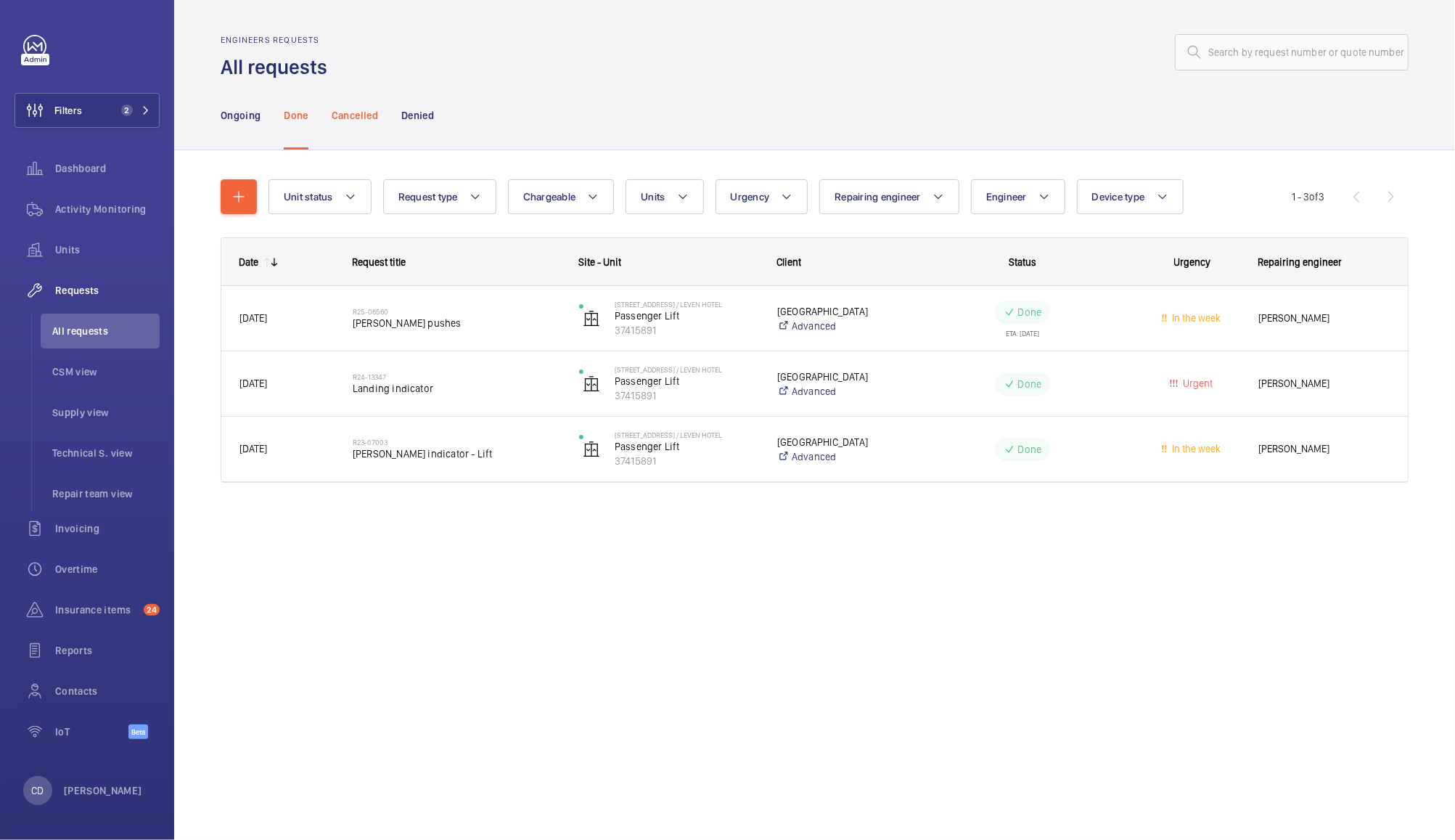
click at [350, 111] on p "Cancelled" at bounding box center [354, 115] width 46 height 14
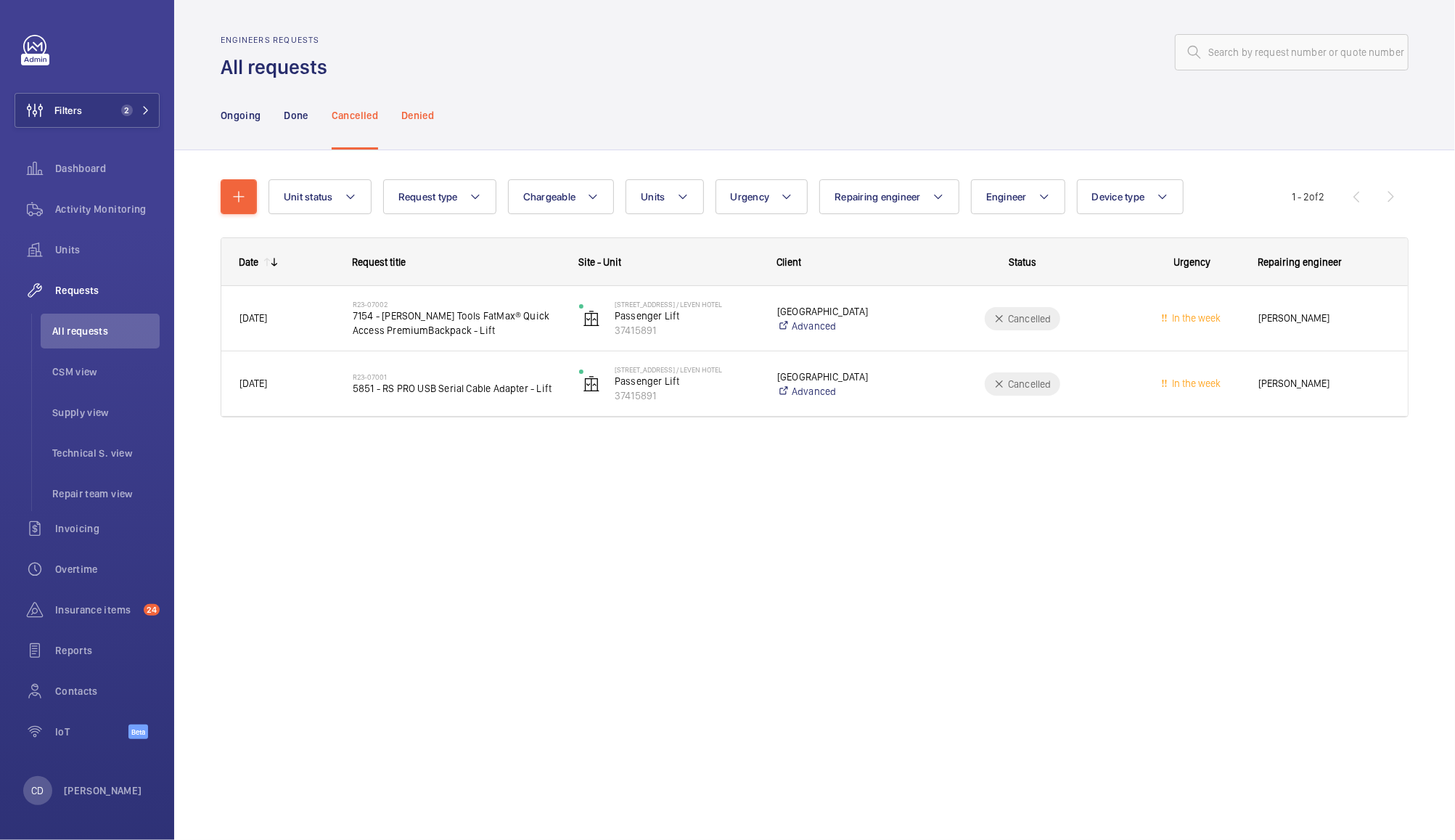
click at [418, 104] on div "Denied" at bounding box center [417, 115] width 33 height 69
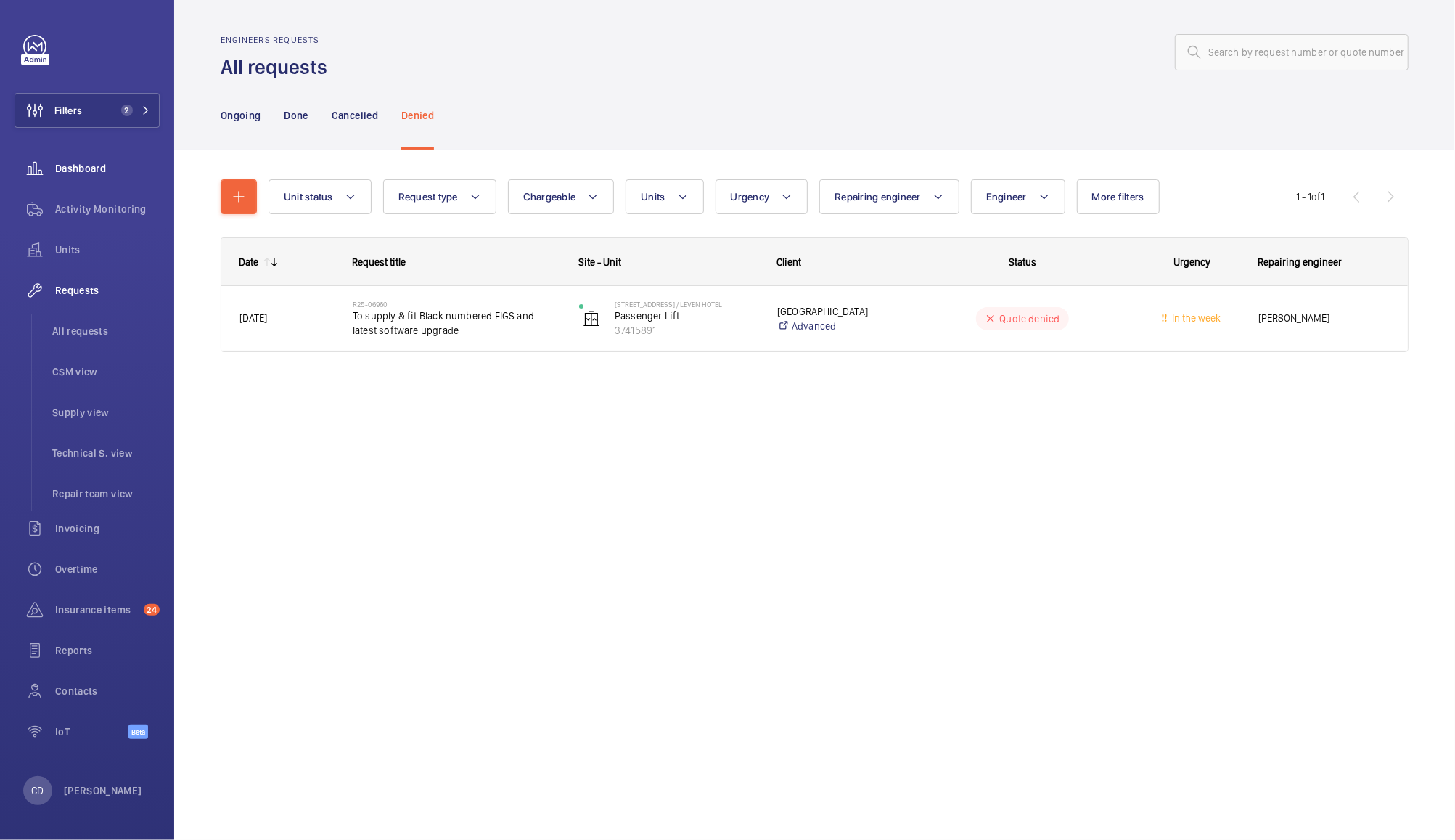
click at [81, 175] on span "Dashboard" at bounding box center [107, 168] width 104 height 14
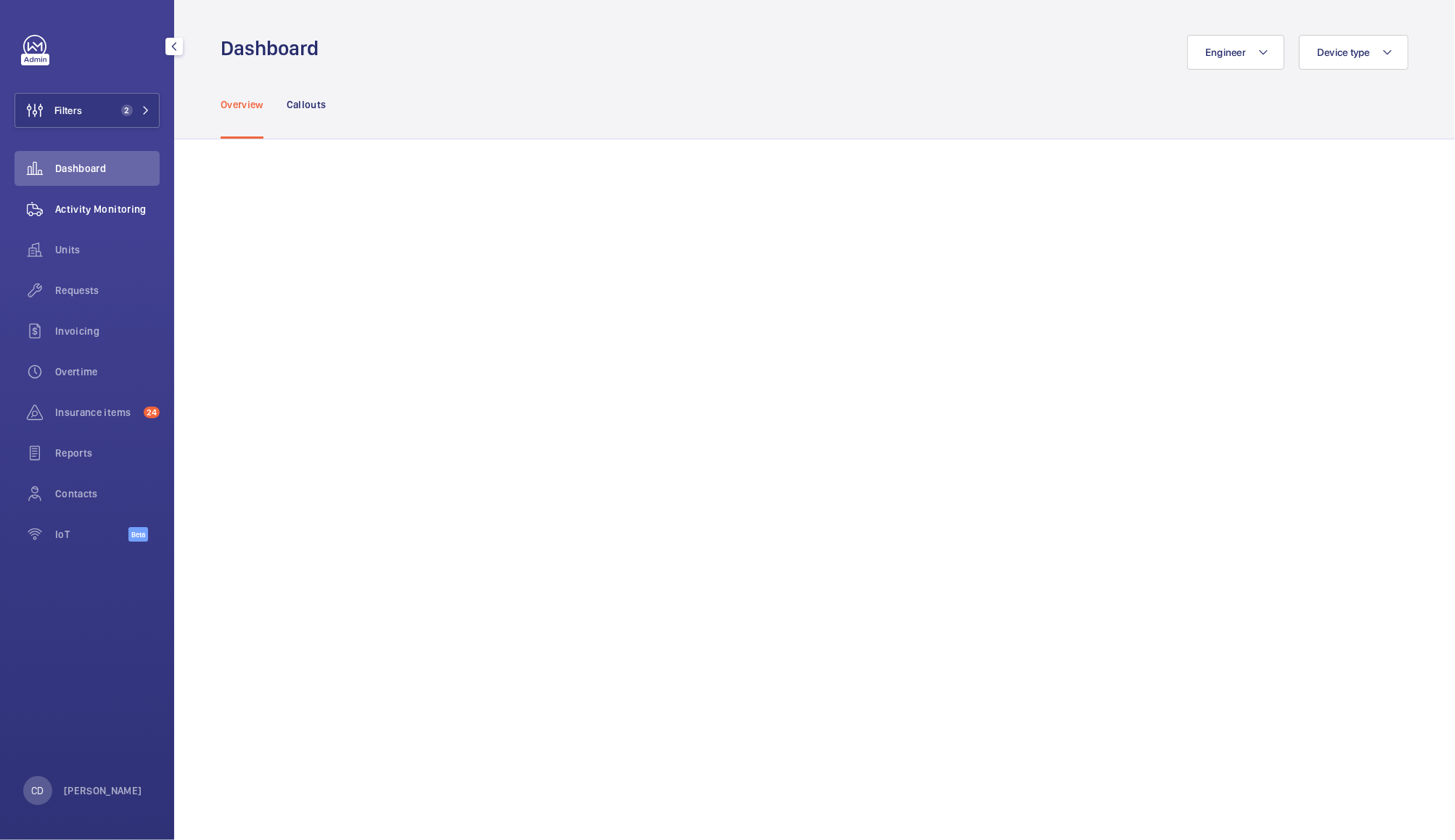
click at [91, 206] on span "Activity Monitoring" at bounding box center [107, 208] width 104 height 14
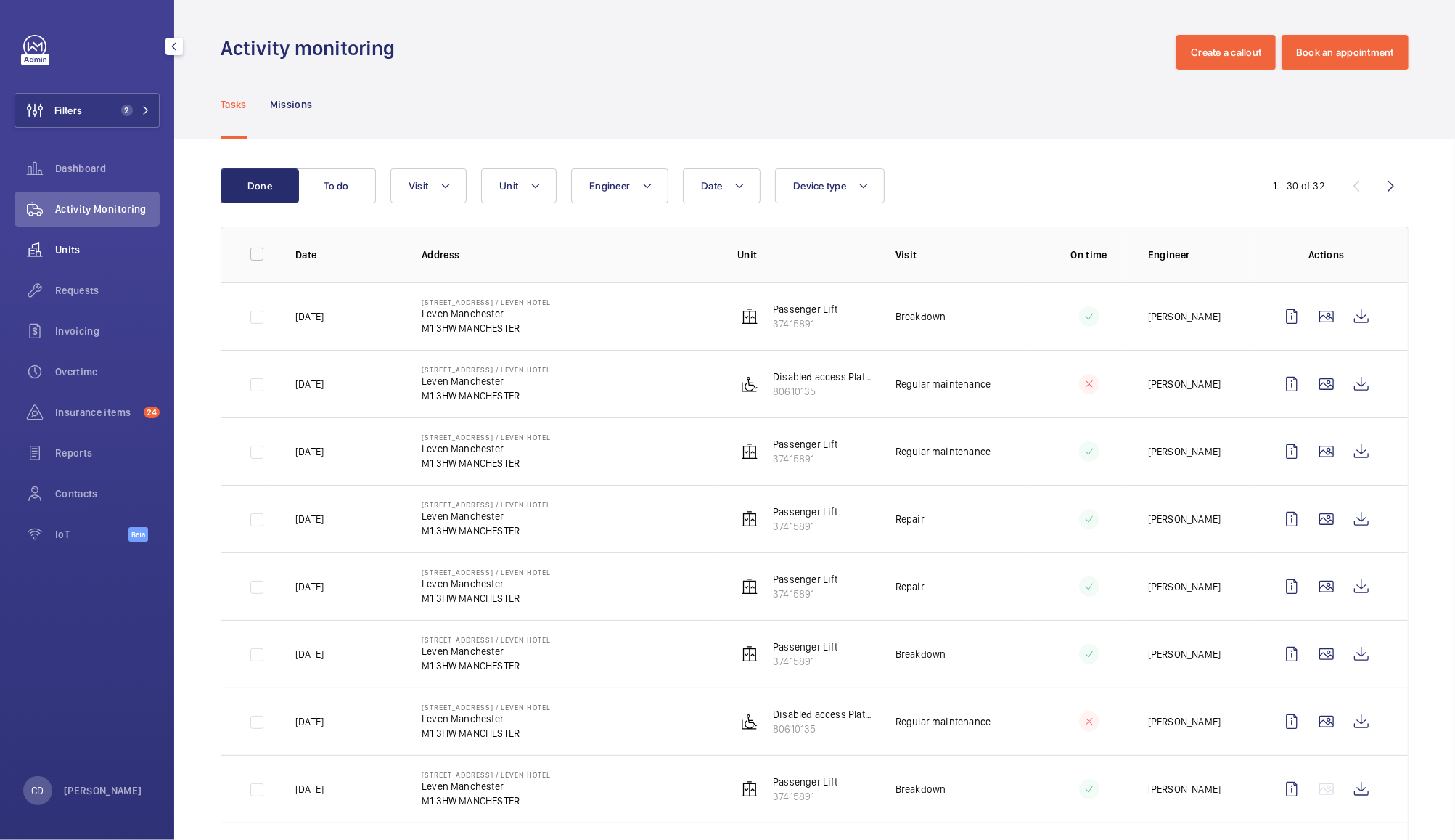
click at [54, 251] on wm-front-icon-button at bounding box center [34, 250] width 40 height 35
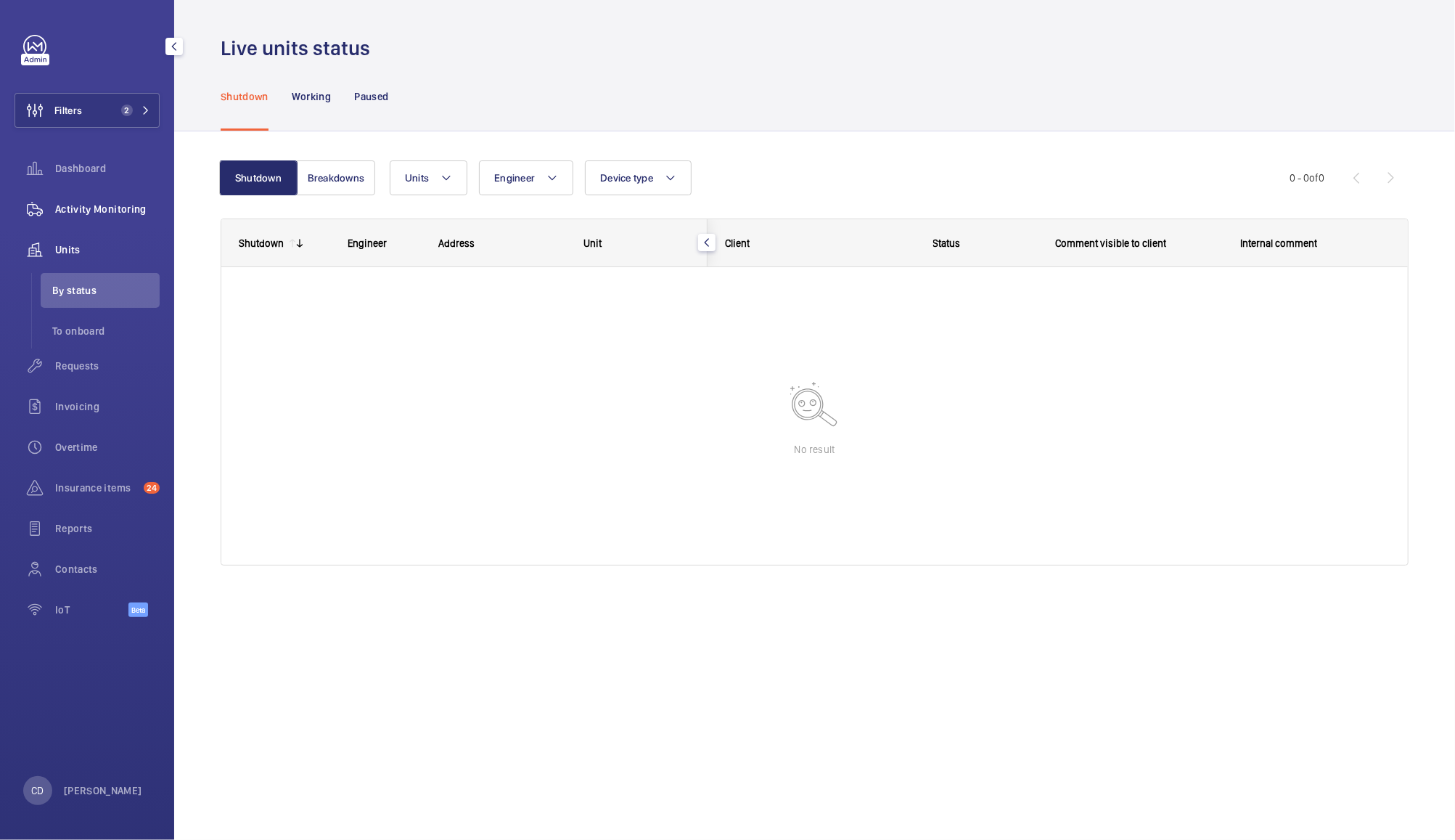
click at [88, 214] on span "Activity Monitoring" at bounding box center [107, 208] width 104 height 14
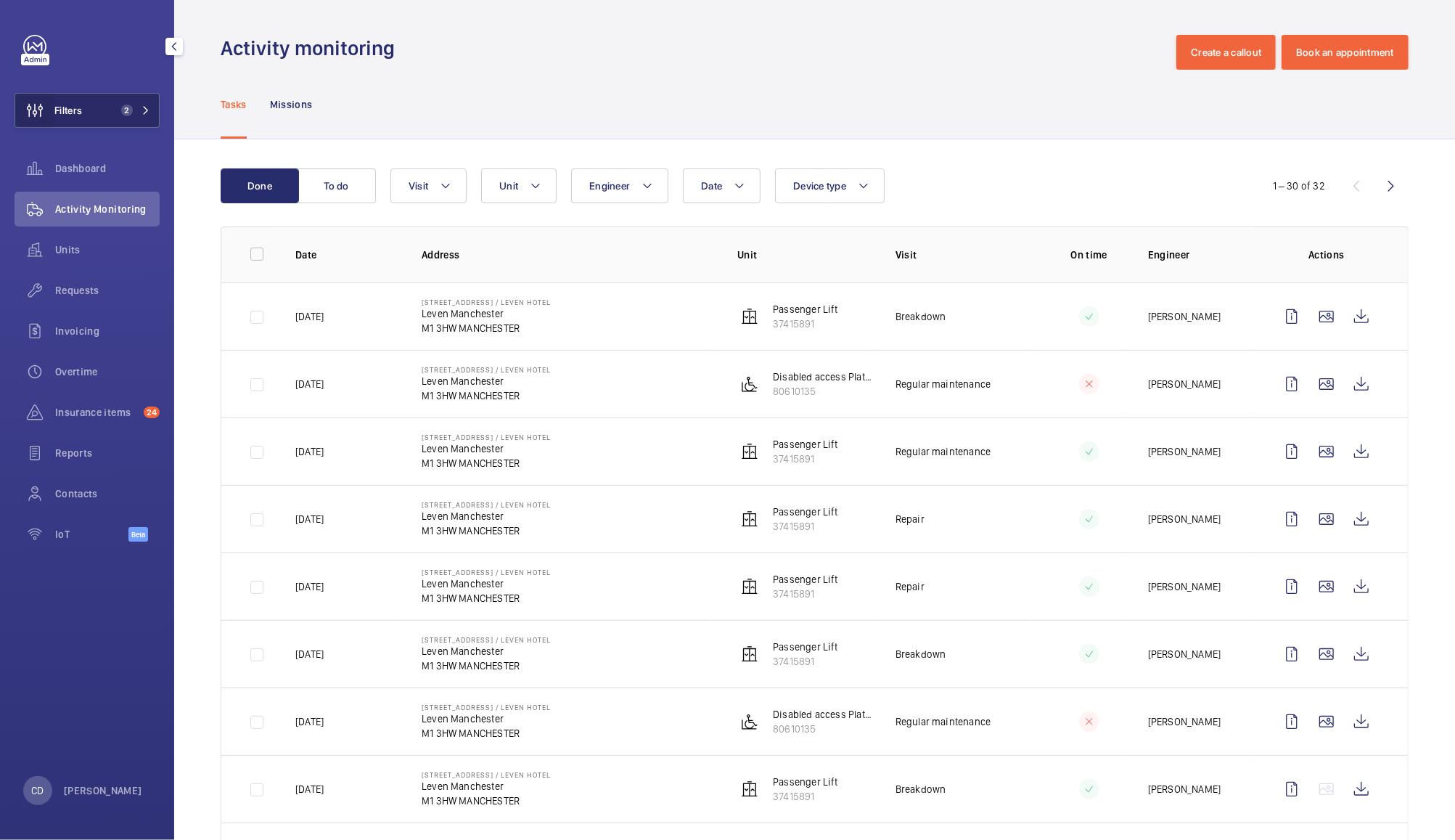
click at [54, 102] on wm-front-icon-button at bounding box center [35, 110] width 40 height 35
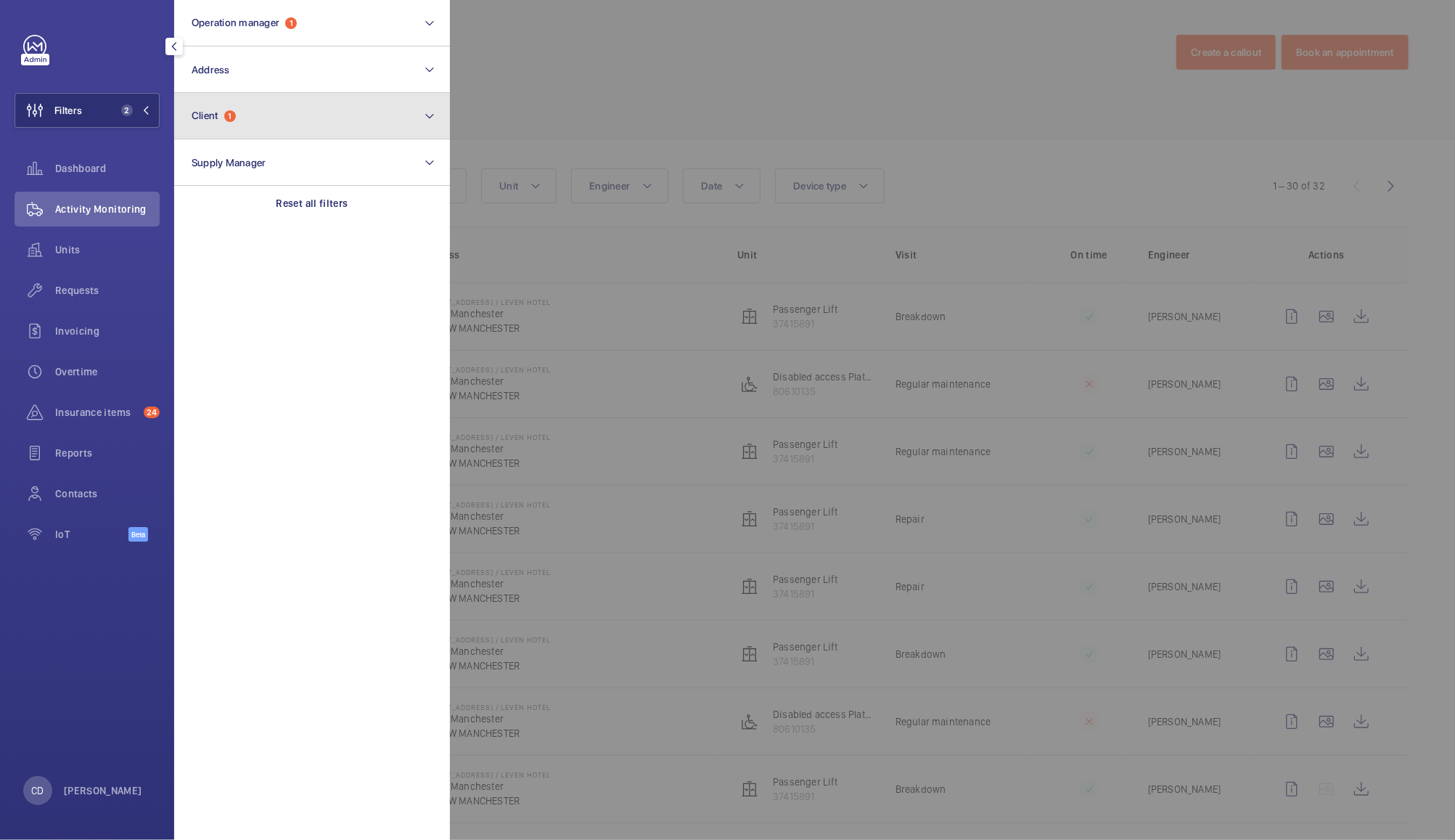
click at [218, 116] on span "Client" at bounding box center [204, 115] width 27 height 11
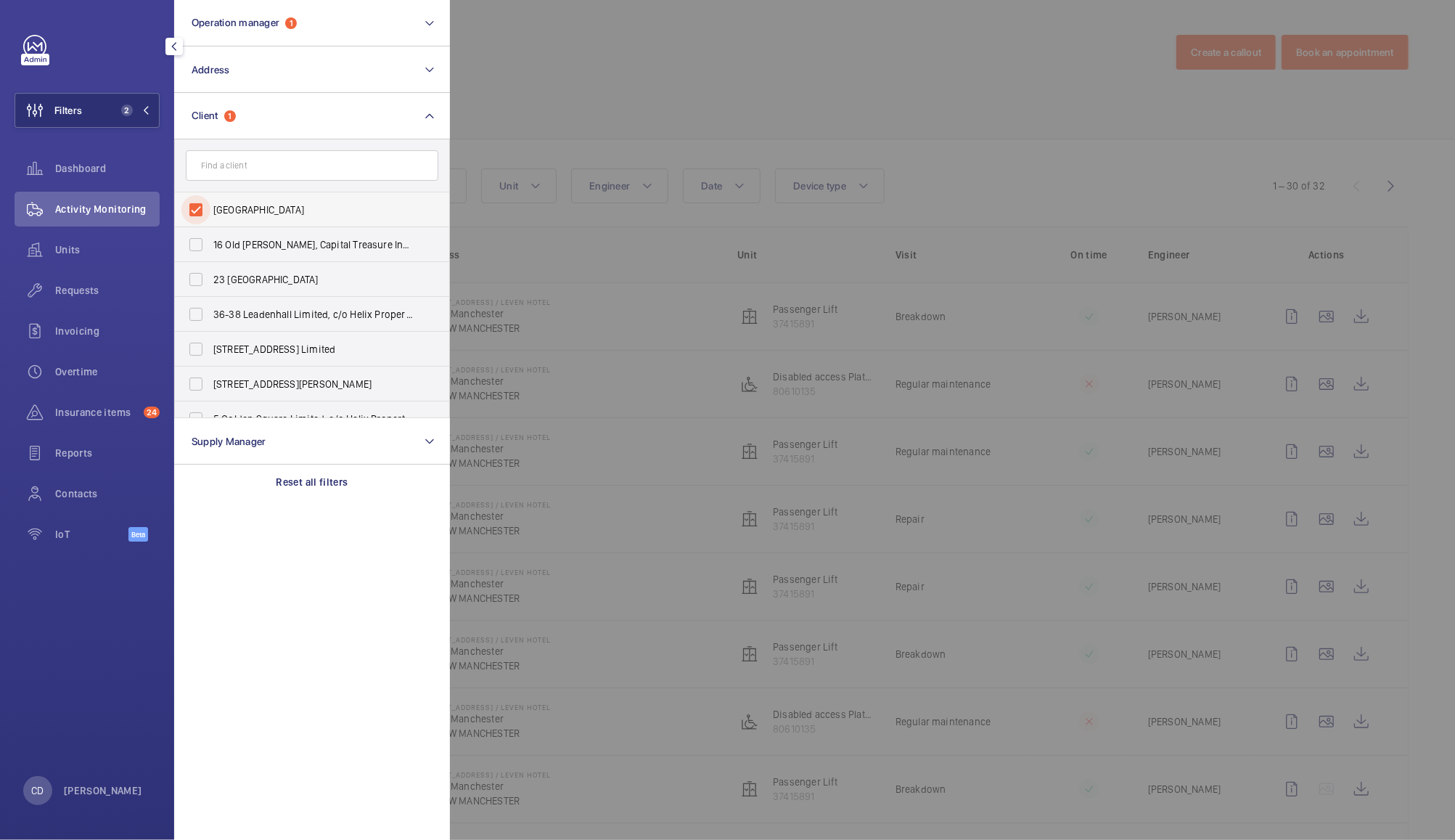
click at [203, 206] on input "[GEOGRAPHIC_DATA]" at bounding box center [196, 210] width 29 height 29
checkbox input "false"
click at [54, 252] on wm-front-icon-button at bounding box center [34, 250] width 40 height 35
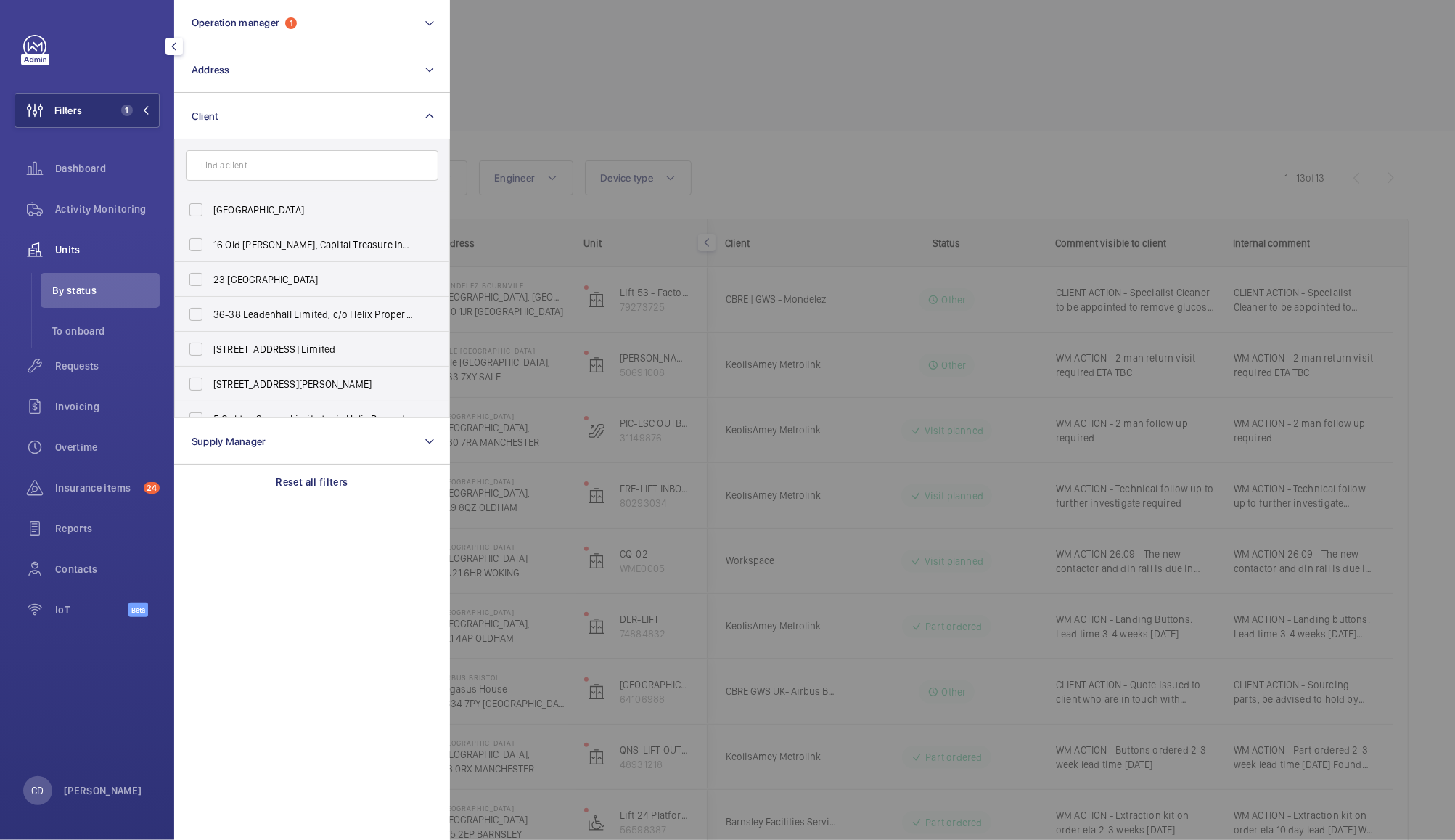
click at [518, 72] on div at bounding box center [1178, 420] width 1455 height 840
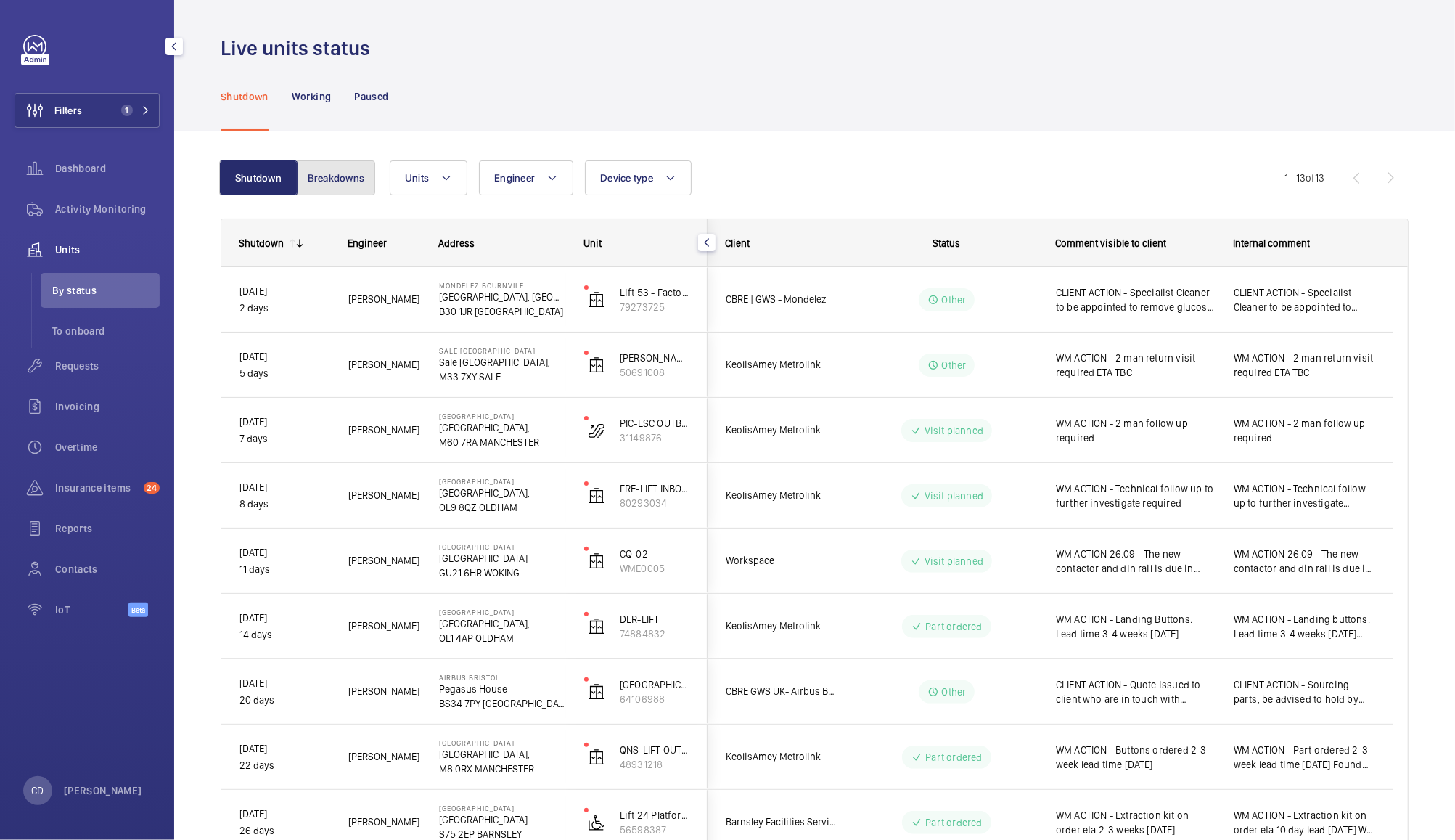
click at [358, 184] on button "Breakdowns" at bounding box center [335, 178] width 78 height 35
